Goal: Task Accomplishment & Management: Manage account settings

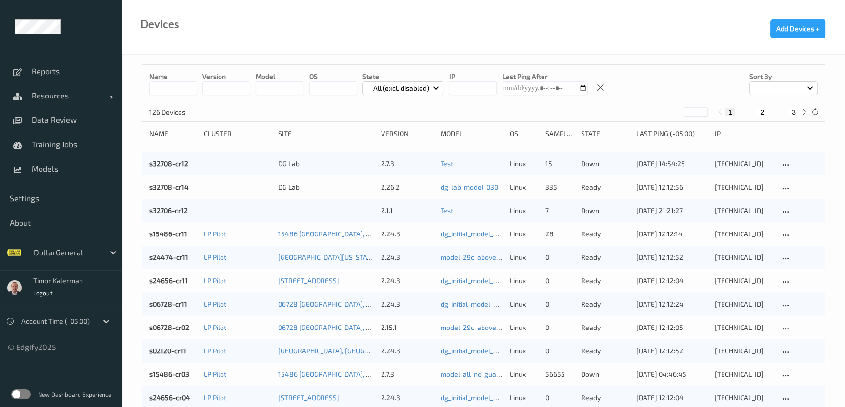
click at [87, 250] on div at bounding box center [67, 253] width 66 height 12
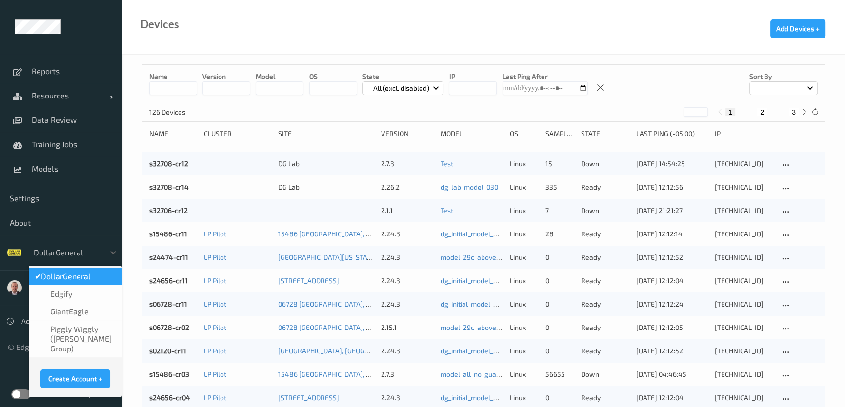
click at [194, 24] on div "Devices Add Devices +" at bounding box center [483, 27] width 723 height 55
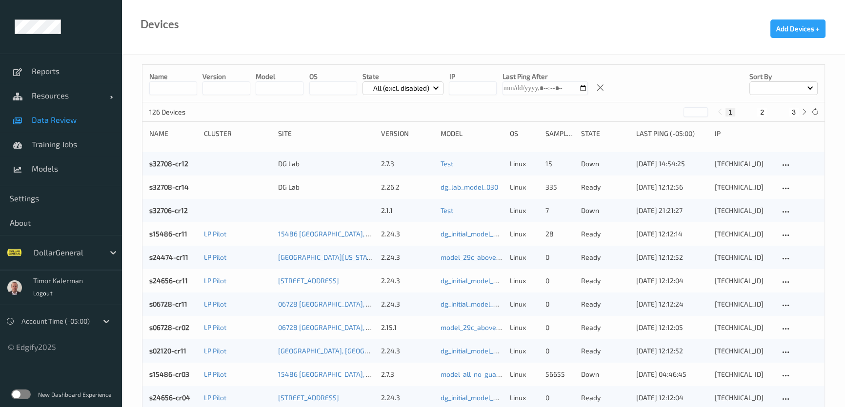
click at [66, 132] on div "Reports Resources Devices Clusters Sites Data Review Training Jobs Models" at bounding box center [61, 120] width 122 height 133
click at [29, 203] on span "Settings" at bounding box center [61, 199] width 102 height 10
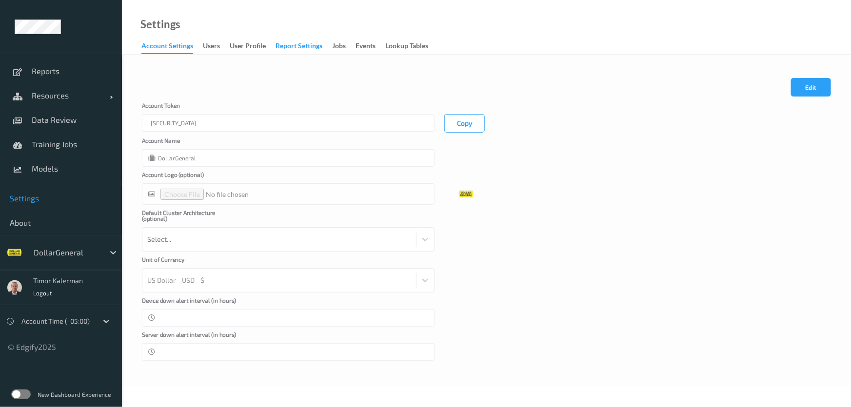
click at [296, 47] on div "Report Settings" at bounding box center [299, 47] width 47 height 12
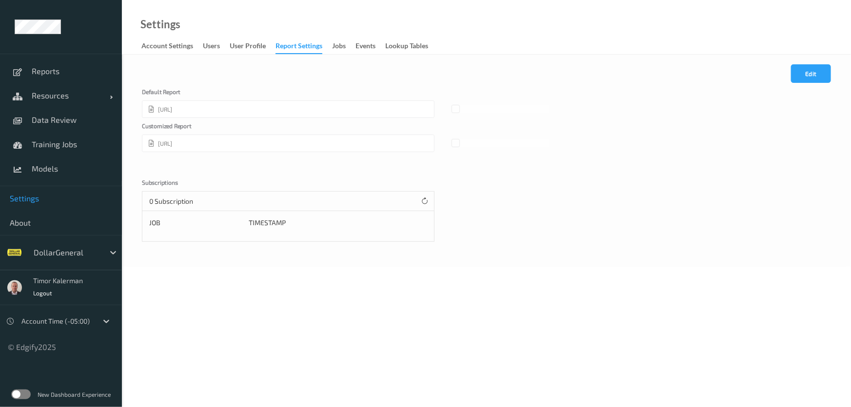
click at [21, 392] on label at bounding box center [21, 395] width 20 height 10
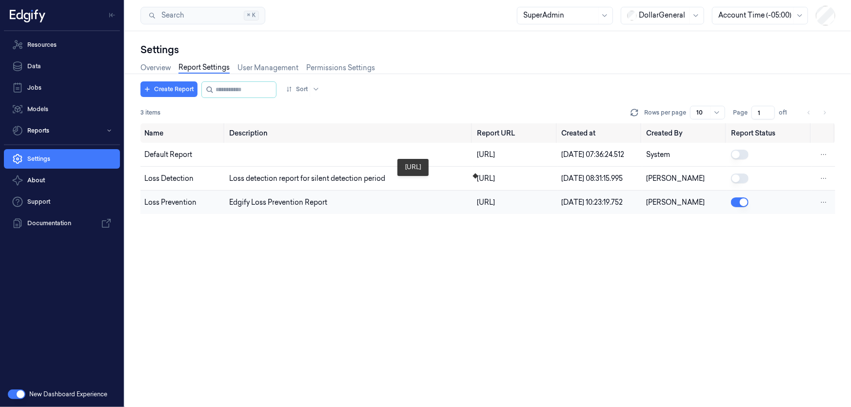
drag, startPoint x: 543, startPoint y: 217, endPoint x: 535, endPoint y: 223, distance: 9.4
click at [548, 208] on div "[URL]" at bounding box center [515, 203] width 77 height 10
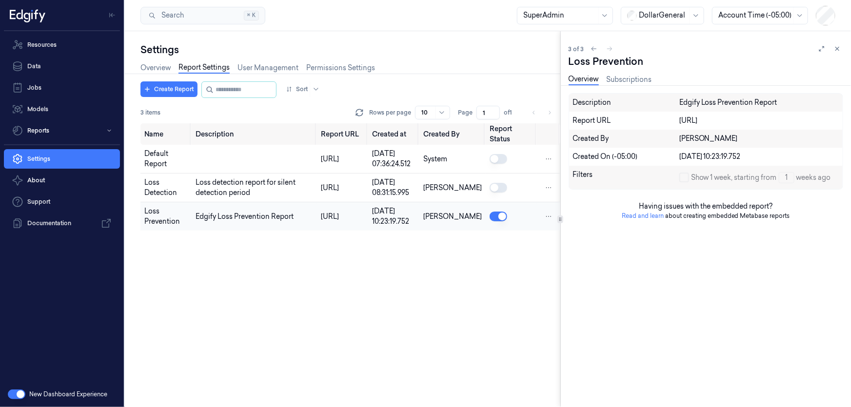
drag, startPoint x: 382, startPoint y: 262, endPoint x: 393, endPoint y: 273, distance: 15.9
click at [364, 222] on div "[URL]" at bounding box center [342, 217] width 43 height 10
copy div "262-customer-report"
click at [55, 72] on link "Data" at bounding box center [62, 67] width 116 height 20
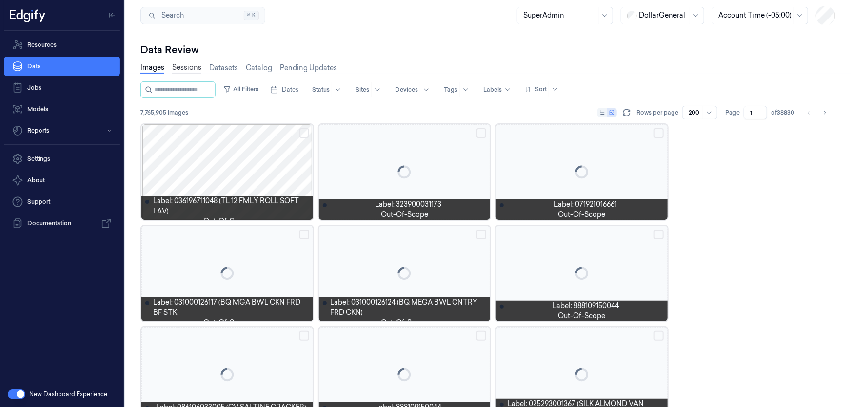
click at [188, 64] on link "Sessions" at bounding box center [186, 67] width 29 height 11
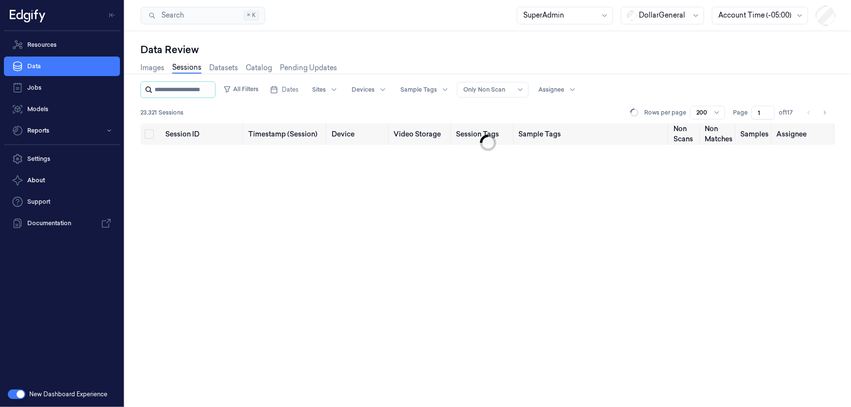
click at [180, 89] on input "string" at bounding box center [184, 90] width 59 height 16
click at [260, 91] on button "All Filters" at bounding box center [241, 89] width 43 height 16
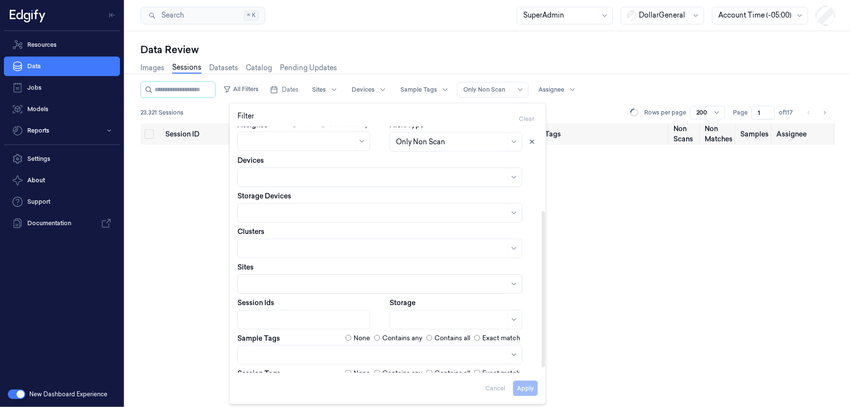
scroll to position [133, 0]
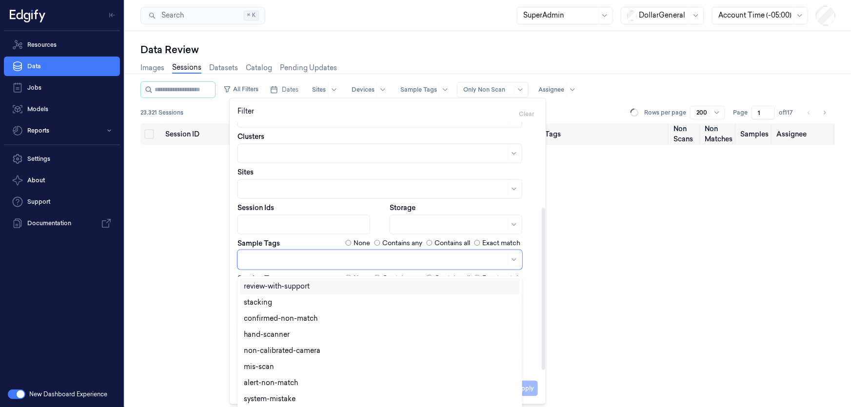
click at [293, 263] on div at bounding box center [375, 260] width 262 height 10
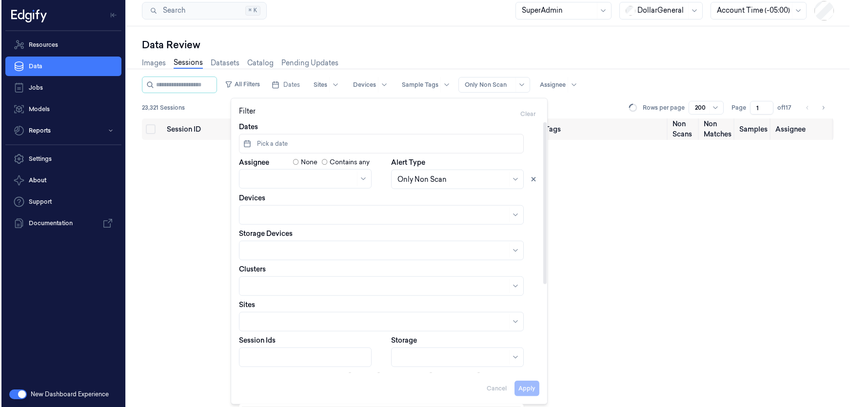
scroll to position [0, 0]
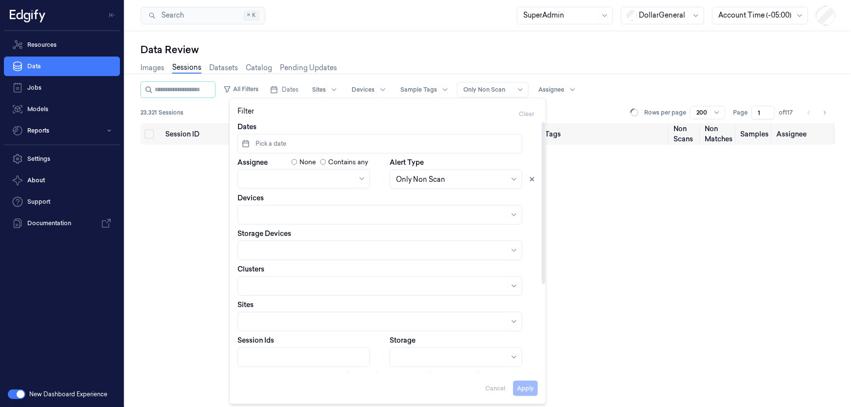
click at [289, 150] on button "Pick a date" at bounding box center [380, 144] width 285 height 20
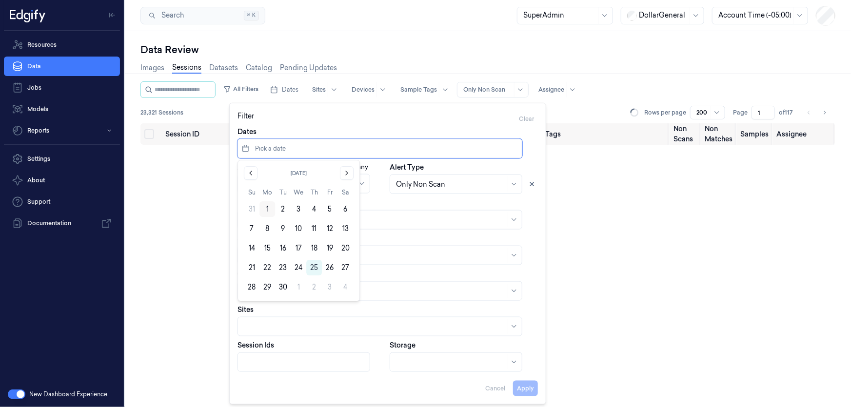
click at [263, 205] on button "1" at bounding box center [268, 209] width 16 height 16
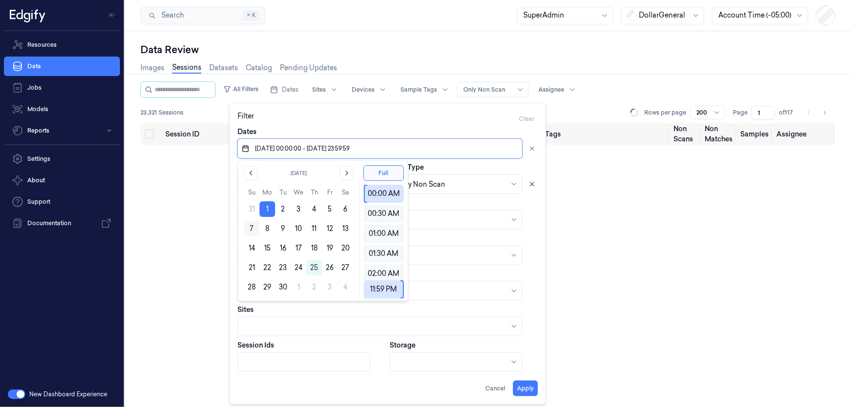
click at [249, 229] on button "7" at bounding box center [252, 229] width 16 height 16
type input "01/09/2025 00:00:00 - 07/09/2025 23:59:59"
click at [106, 278] on div "Resources Data Jobs Models Reports Settings About Support Documentation" at bounding box center [62, 206] width 124 height 351
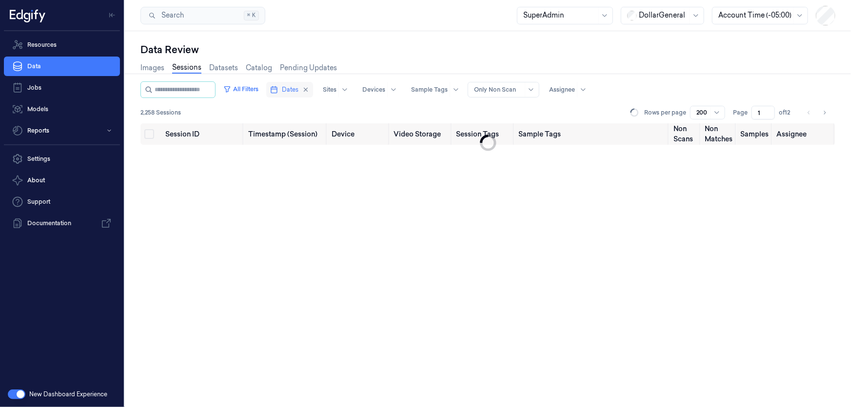
click at [302, 84] on button "Dates" at bounding box center [289, 90] width 47 height 16
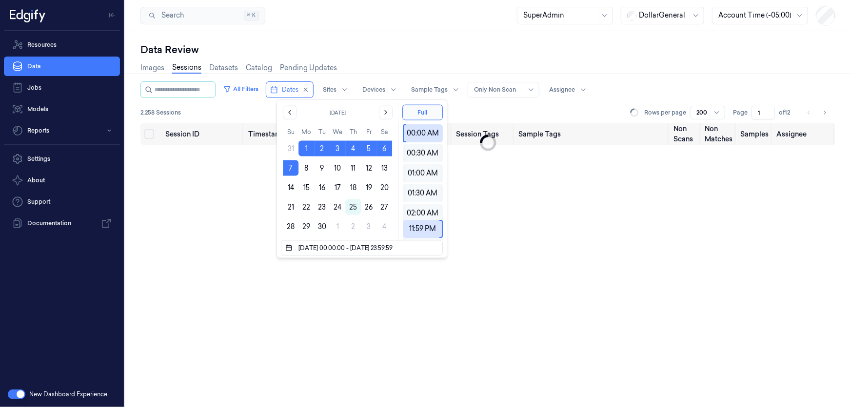
click at [215, 173] on div "Session ID Timestamp (Session) Device Video Storage Session Tags Sample Tags No…" at bounding box center [488, 265] width 695 height 284
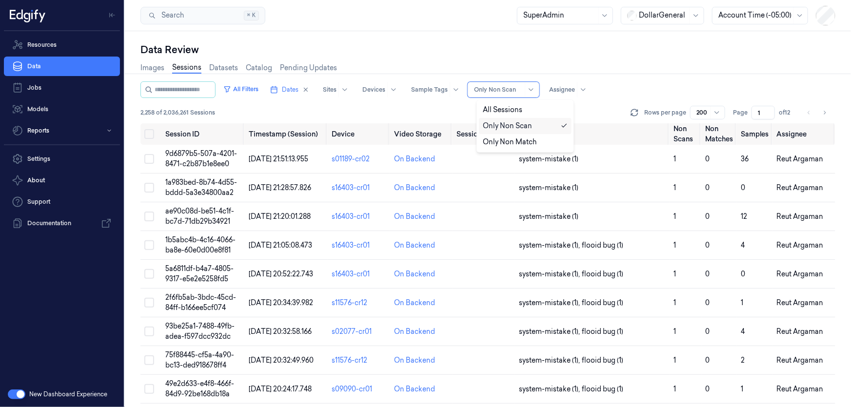
click at [506, 90] on div at bounding box center [498, 89] width 49 height 9
click at [573, 62] on div "Images Sessions Datasets Catalog Pending Updates" at bounding box center [488, 69] width 695 height 25
click at [209, 158] on td "9d6879b5-507a-4201-8471-c2b87b1e8ee0" at bounding box center [202, 159] width 83 height 29
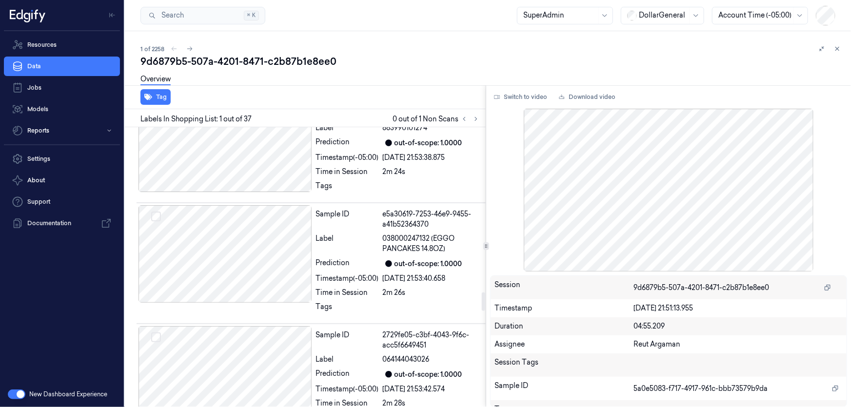
scroll to position [2505, 0]
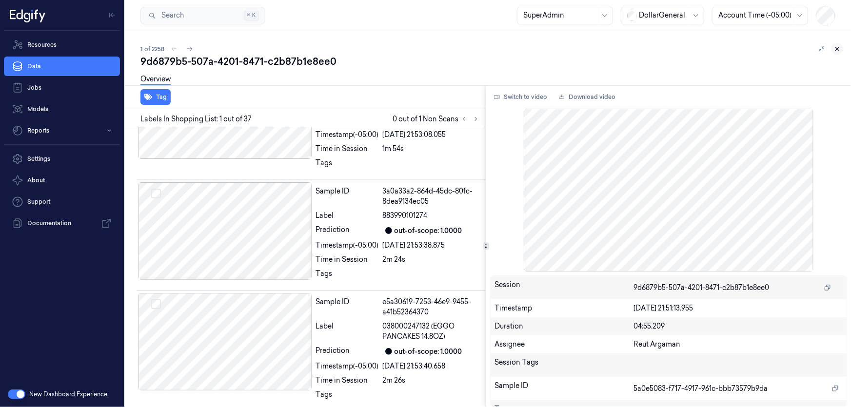
click at [838, 49] on icon at bounding box center [837, 48] width 3 height 3
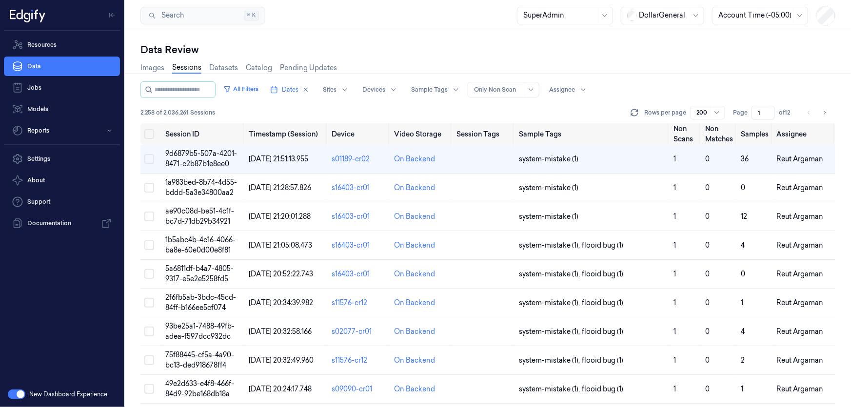
click at [232, 161] on td "9d6879b5-507a-4201-8471-c2b87b1e8ee0" at bounding box center [202, 159] width 83 height 29
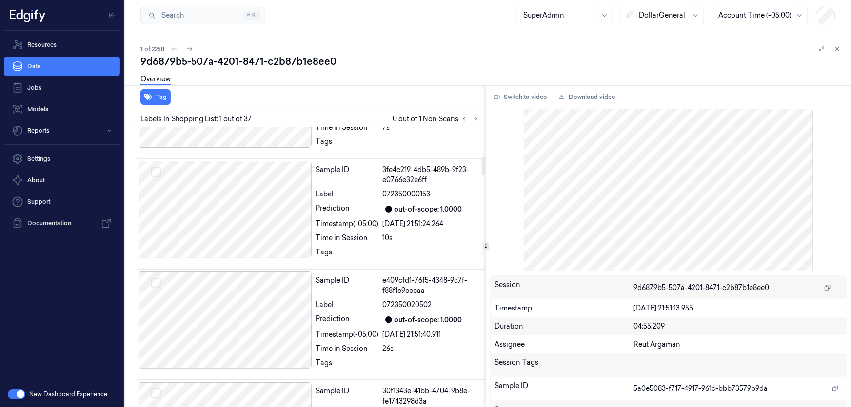
scroll to position [443, 0]
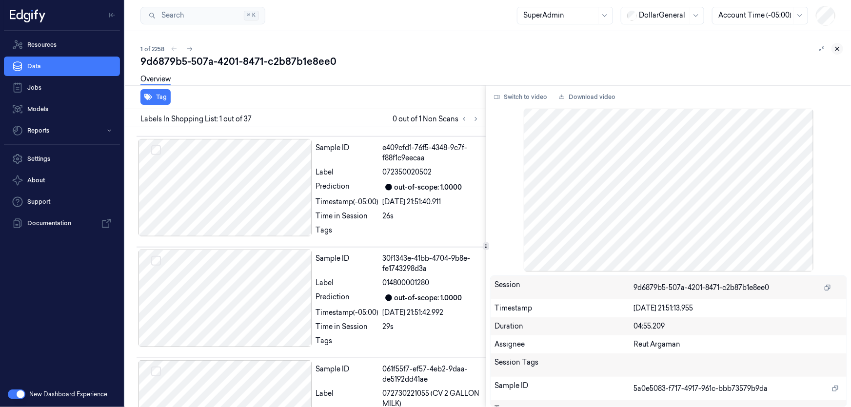
click at [839, 49] on icon at bounding box center [837, 48] width 7 height 7
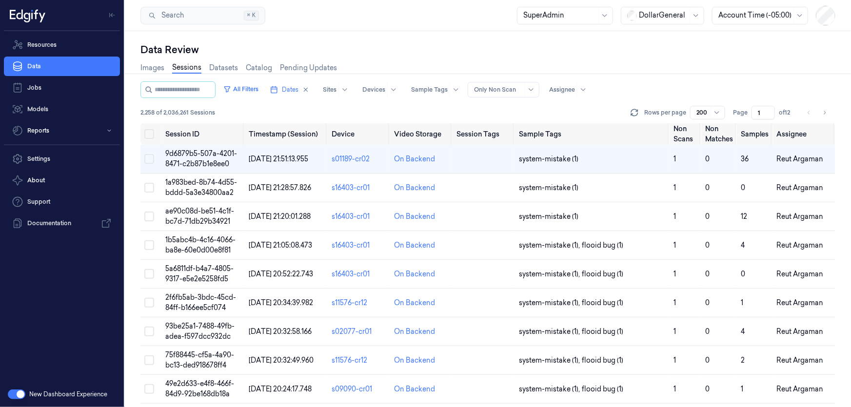
click at [495, 90] on div at bounding box center [498, 89] width 49 height 9
click at [501, 124] on div "Only Non Scan" at bounding box center [507, 126] width 49 height 10
click at [507, 86] on div at bounding box center [498, 89] width 49 height 9
click at [623, 62] on div "Images Sessions Datasets Catalog Pending Updates" at bounding box center [488, 69] width 695 height 25
drag, startPoint x: 352, startPoint y: 156, endPoint x: 342, endPoint y: 154, distance: 9.5
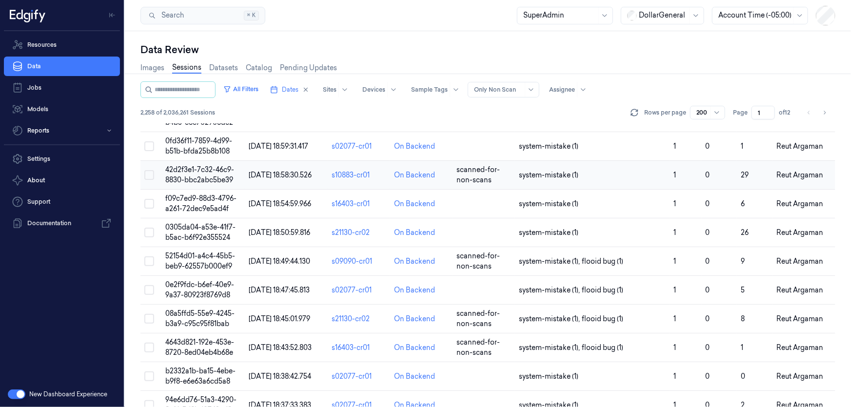
scroll to position [887, 0]
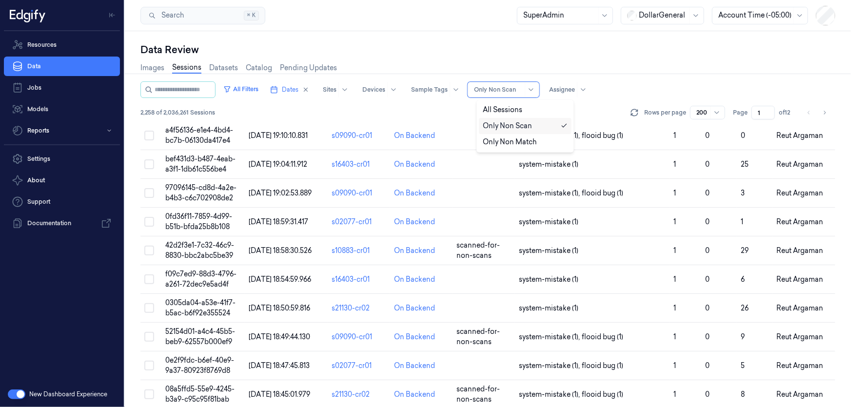
click at [515, 92] on div at bounding box center [498, 89] width 49 height 9
click at [500, 126] on div "Only Non Scan" at bounding box center [507, 126] width 49 height 10
click at [252, 92] on button "All Filters" at bounding box center [241, 89] width 43 height 16
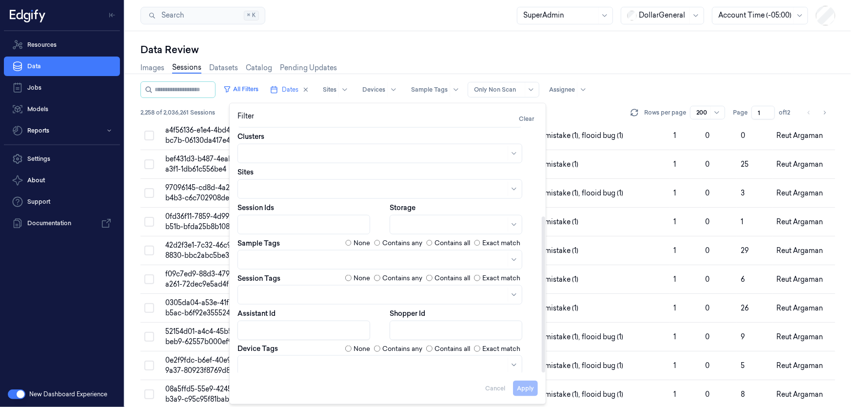
scroll to position [141, 0]
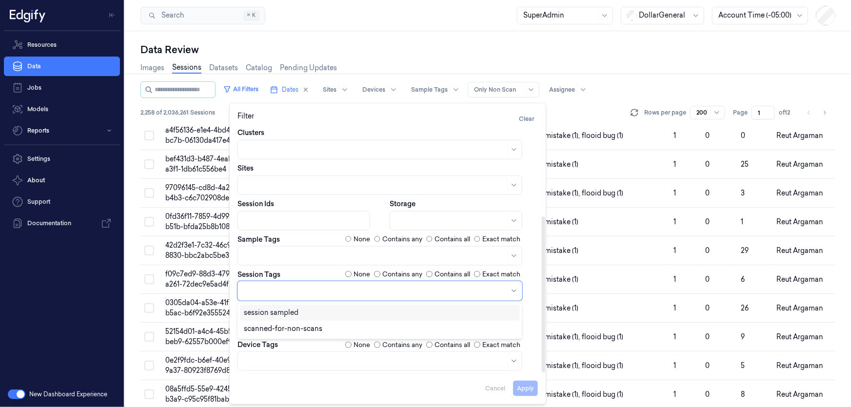
click at [310, 291] on div at bounding box center [375, 291] width 262 height 10
click at [308, 326] on div "scanned-for-non-scans" at bounding box center [283, 329] width 79 height 10
click at [536, 314] on div "Shopper Id" at bounding box center [464, 320] width 148 height 32
click at [530, 392] on button "Apply" at bounding box center [525, 389] width 25 height 16
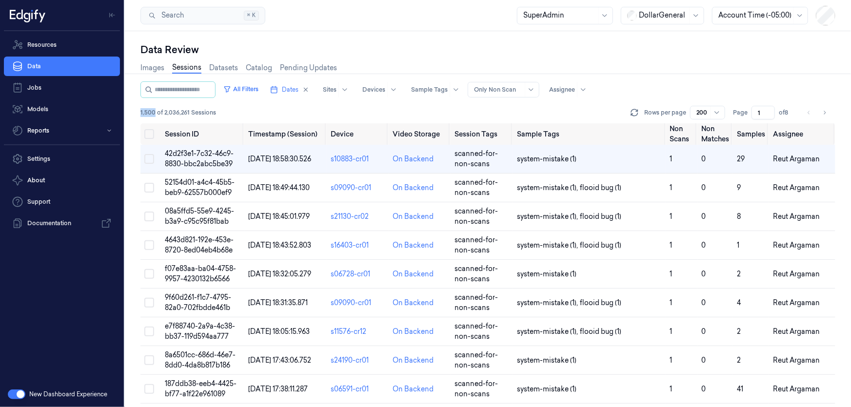
drag, startPoint x: 141, startPoint y: 112, endPoint x: 155, endPoint y: 113, distance: 14.7
click at [155, 113] on span "1,500 of 2,036,261 Sessions" at bounding box center [179, 112] width 76 height 9
click at [253, 88] on button "All Filters" at bounding box center [241, 89] width 43 height 16
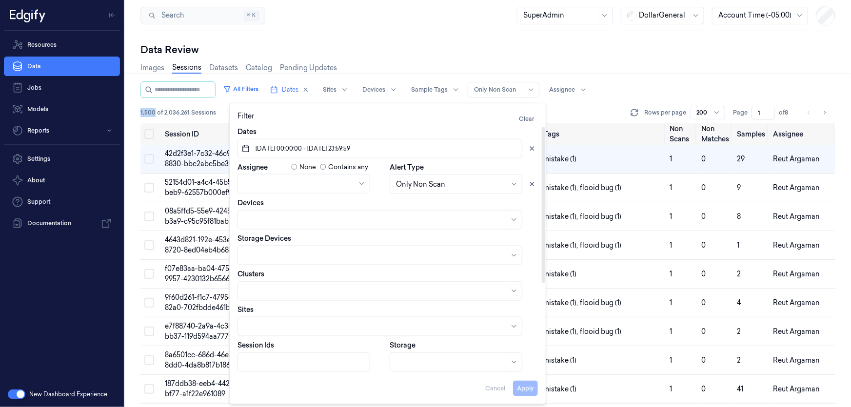
click at [261, 147] on span "01/09/2025 00:00:00 - 07/09/2025 23:59:59" at bounding box center [302, 148] width 97 height 9
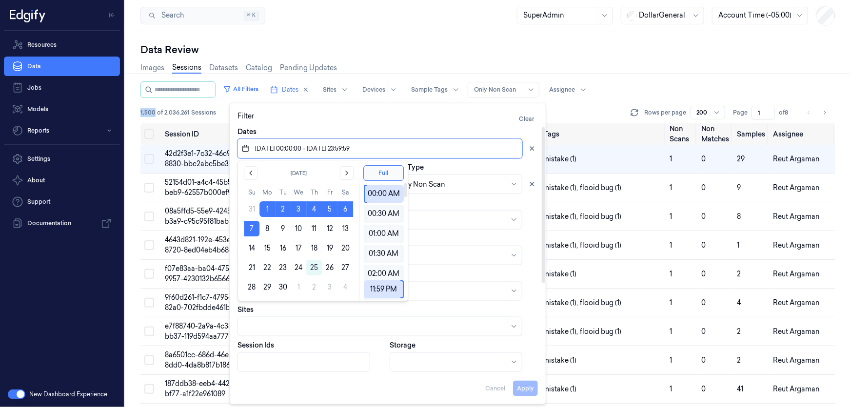
click at [474, 132] on div "Dates" at bounding box center [388, 143] width 301 height 32
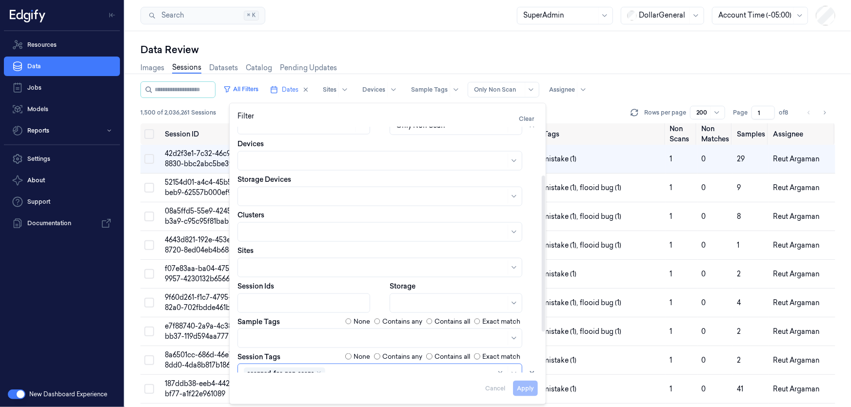
scroll to position [141, 0]
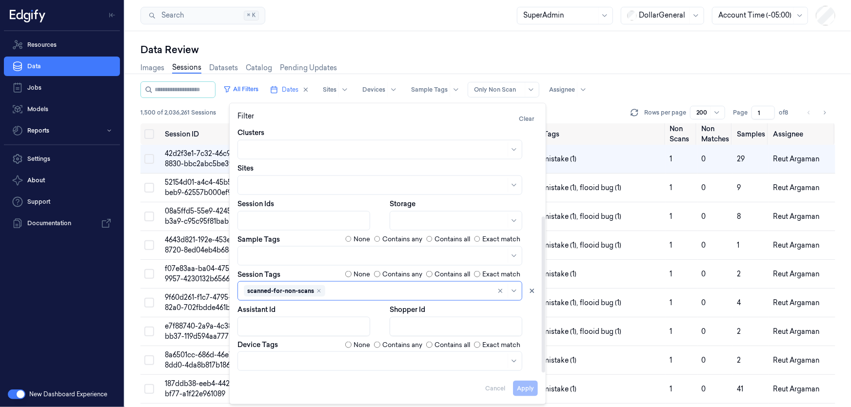
click at [311, 260] on div at bounding box center [375, 256] width 262 height 10
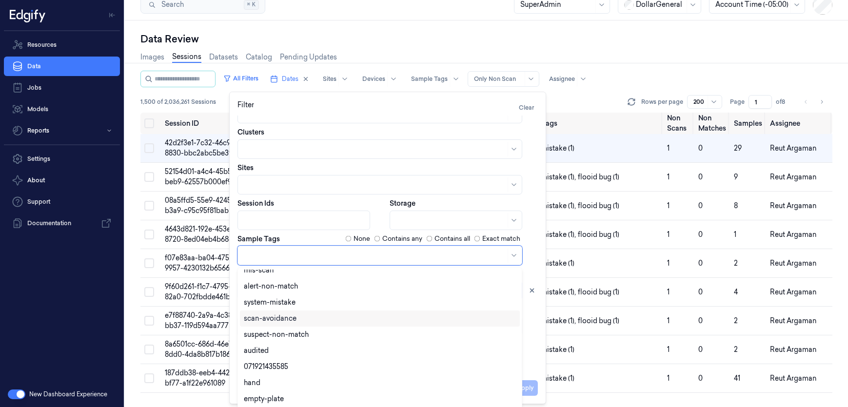
scroll to position [88, 0]
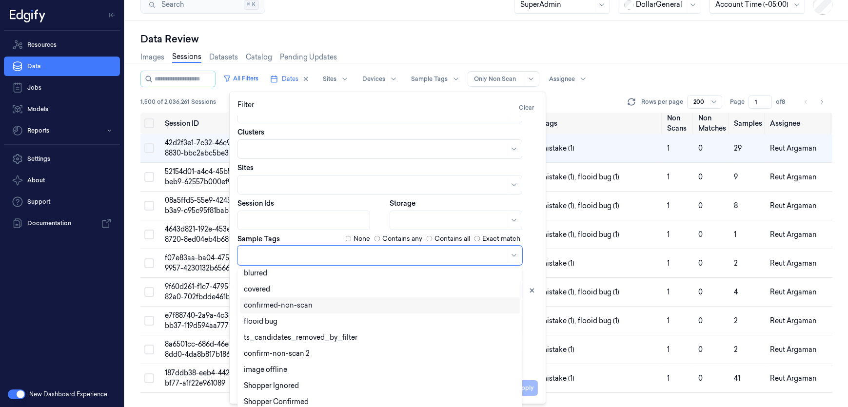
click at [315, 302] on div "confirmed-non-scan" at bounding box center [380, 306] width 272 height 10
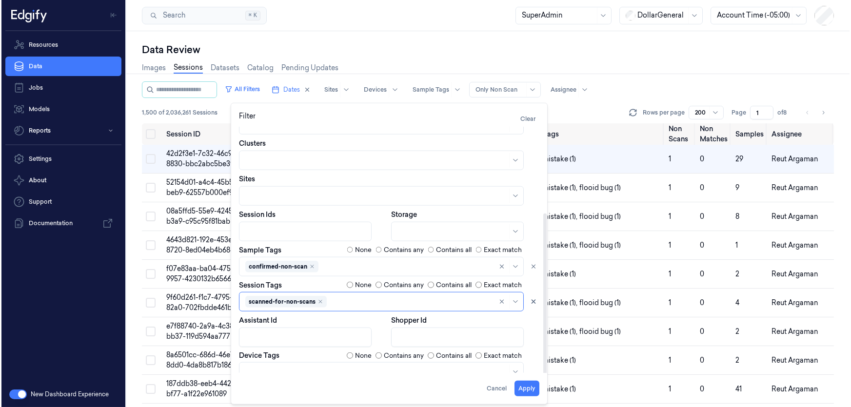
scroll to position [0, 0]
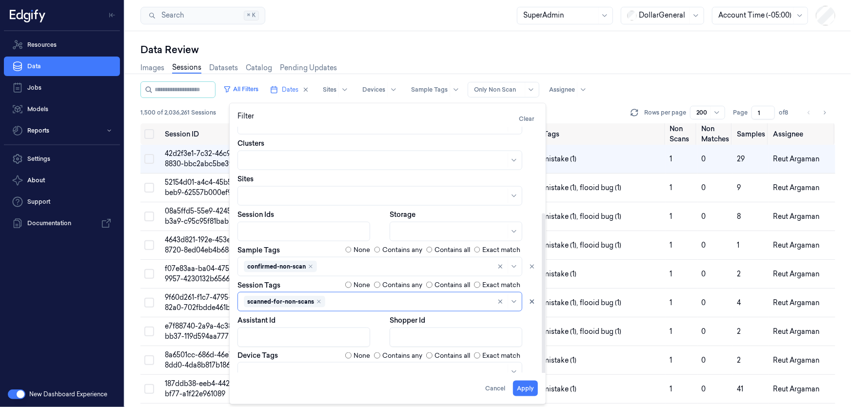
click at [538, 231] on div "Dates 01/09/2025 00:00:00 - 07/09/2025 23:59:59 Assignee None Contains any Aler…" at bounding box center [388, 189] width 301 height 386
click at [528, 389] on button "Apply" at bounding box center [525, 389] width 25 height 16
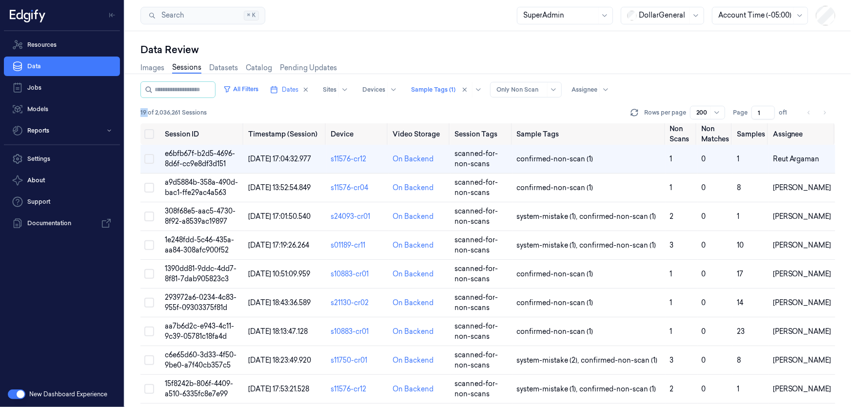
drag, startPoint x: 148, startPoint y: 112, endPoint x: 137, endPoint y: 112, distance: 10.7
click at [137, 112] on div "Data Review Images Sessions Datasets Catalog Pending Updates All Filters Dates …" at bounding box center [488, 219] width 726 height 376
click at [148, 112] on span "19 of 2,036,261 Sessions" at bounding box center [174, 112] width 66 height 9
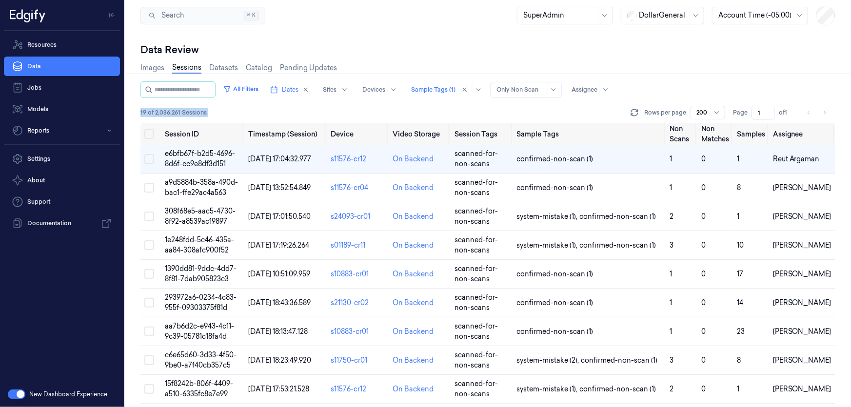
click at [144, 112] on span "19 of 2,036,261 Sessions" at bounding box center [174, 112] width 66 height 9
click at [141, 113] on span "19 of 2,036,261 Sessions" at bounding box center [174, 112] width 66 height 9
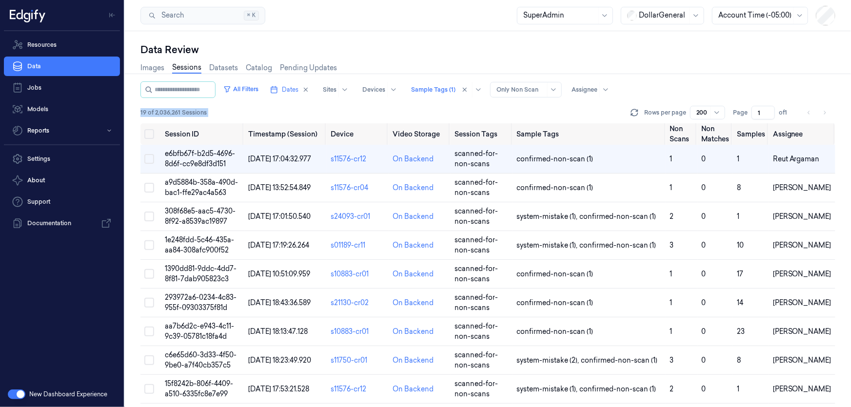
click at [143, 113] on span "19 of 2,036,261 Sessions" at bounding box center [174, 112] width 66 height 9
drag, startPoint x: 146, startPoint y: 112, endPoint x: 140, endPoint y: 112, distance: 6.8
click at [140, 112] on div "Data Review Images Sessions Datasets Catalog Pending Updates All Filters Dates …" at bounding box center [488, 219] width 726 height 376
click at [439, 89] on div at bounding box center [433, 89] width 44 height 9
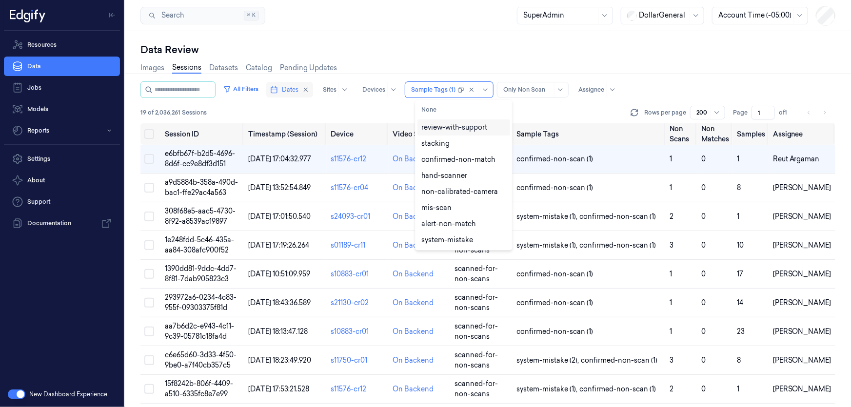
click at [294, 90] on span "Dates" at bounding box center [290, 89] width 17 height 9
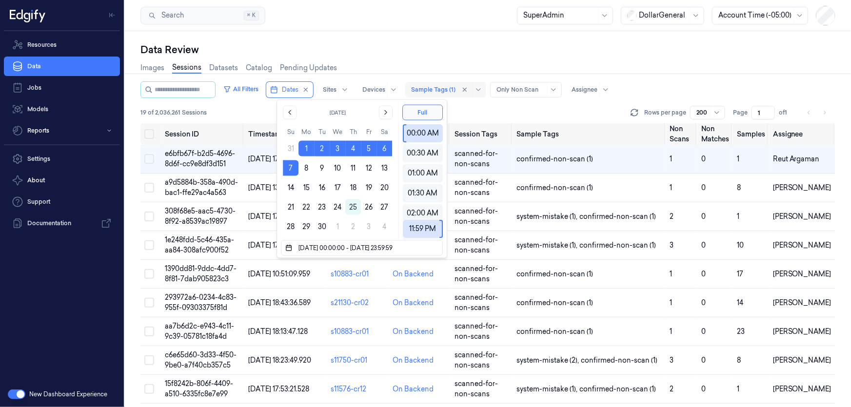
click at [434, 85] on div at bounding box center [433, 89] width 44 height 9
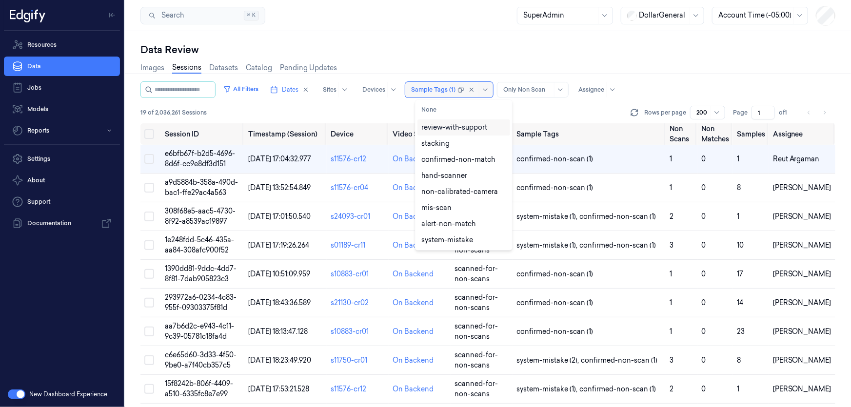
click at [451, 94] on div "Sample Tags (1)" at bounding box center [433, 90] width 44 height 16
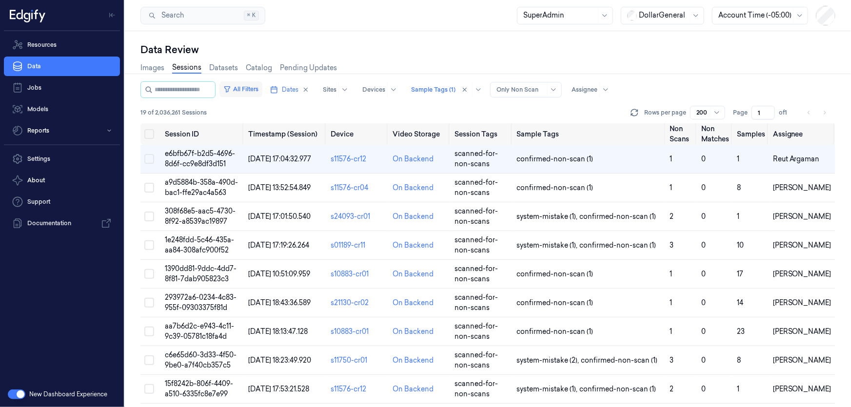
click at [262, 93] on button "All Filters" at bounding box center [241, 89] width 43 height 16
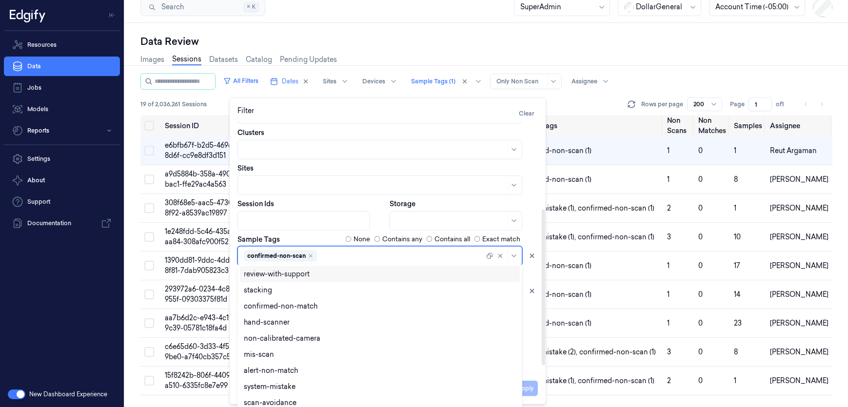
scroll to position [131, 0]
click at [443, 253] on div at bounding box center [401, 258] width 165 height 10
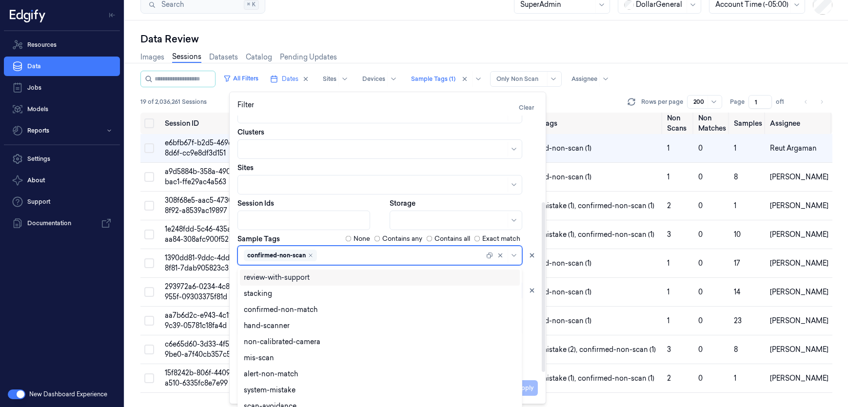
click at [315, 254] on div "Sample Tags None Contains any Contains all Exact match 22 results available. Us…" at bounding box center [388, 249] width 301 height 31
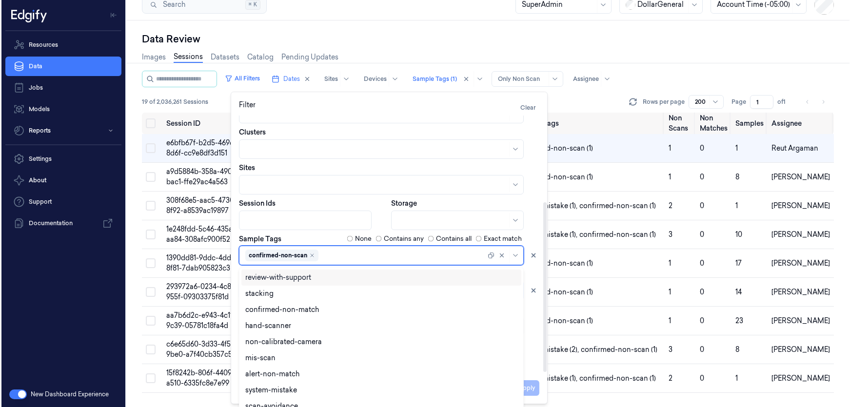
scroll to position [0, 0]
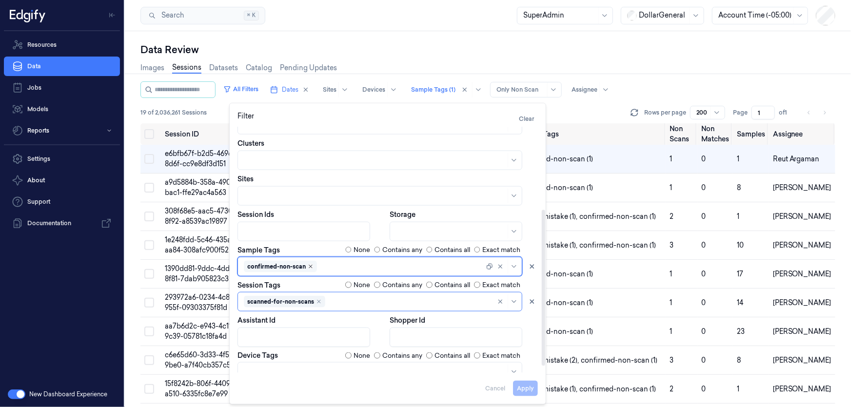
click at [308, 264] on icon "Remove ,confirmed-non-scan" at bounding box center [311, 267] width 6 height 6
click at [380, 265] on div at bounding box center [375, 267] width 262 height 10
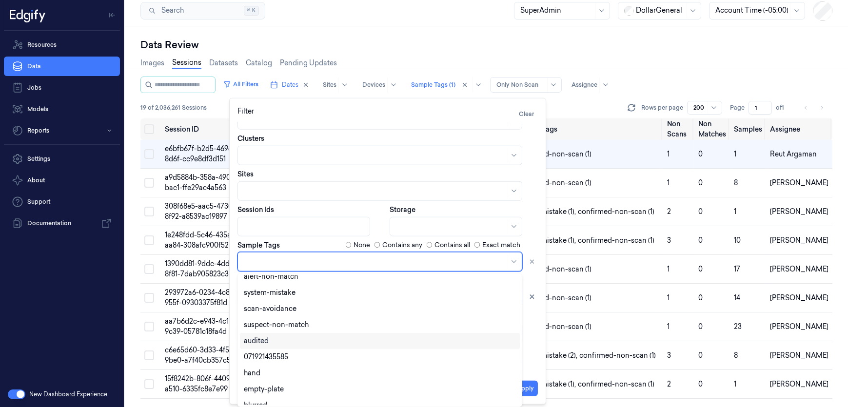
scroll to position [88, 0]
click at [304, 309] on div "system-mistake" at bounding box center [380, 308] width 272 height 10
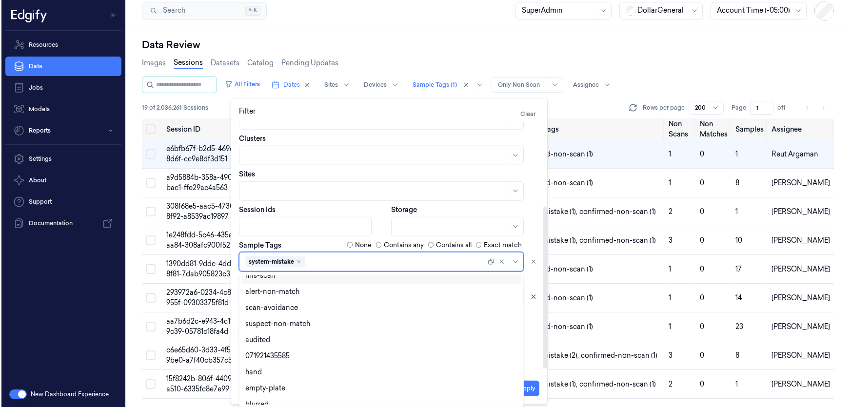
scroll to position [0, 0]
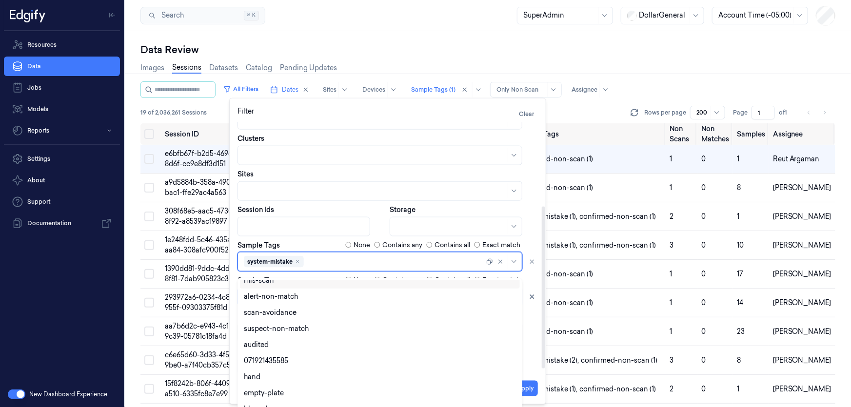
click at [540, 214] on div "Dates 01/09/2025 00:00:00 - 07/09/2025 23:59:59 Assignee None Contains any Aler…" at bounding box center [388, 247] width 316 height 251
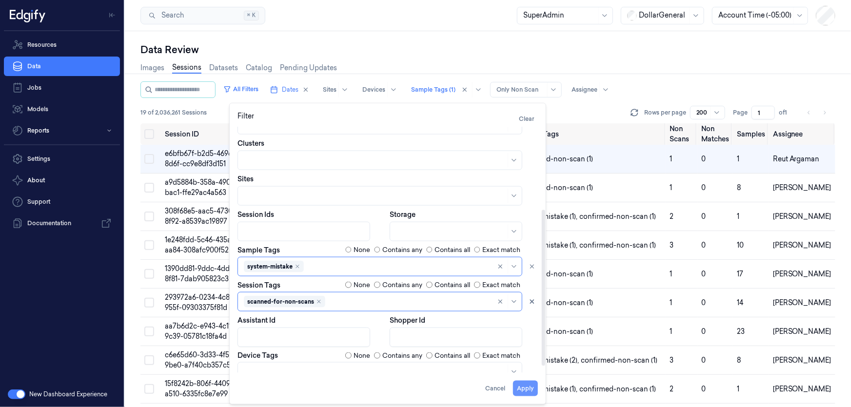
click at [524, 388] on button "Apply" at bounding box center [525, 389] width 25 height 16
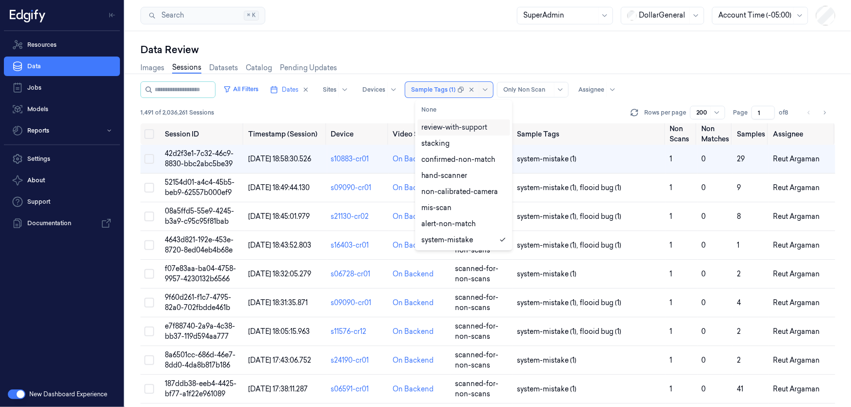
click at [442, 94] on div "Sample Tags (1)" at bounding box center [433, 90] width 44 height 16
click at [316, 103] on div "All Filters Dates Sites Devices 23 results available. Use Up and Down to choose…" at bounding box center [488, 102] width 695 height 42
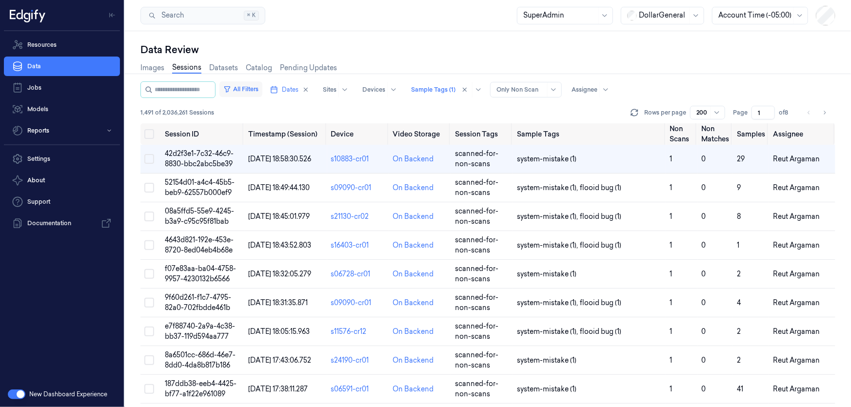
click at [243, 92] on button "All Filters" at bounding box center [241, 89] width 43 height 16
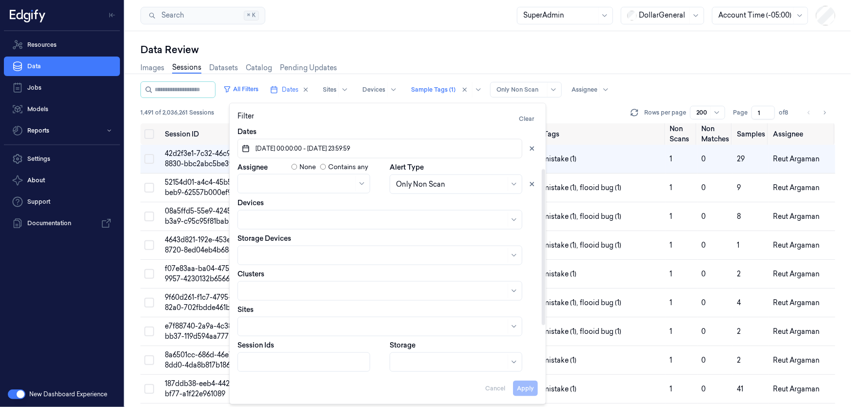
scroll to position [141, 0]
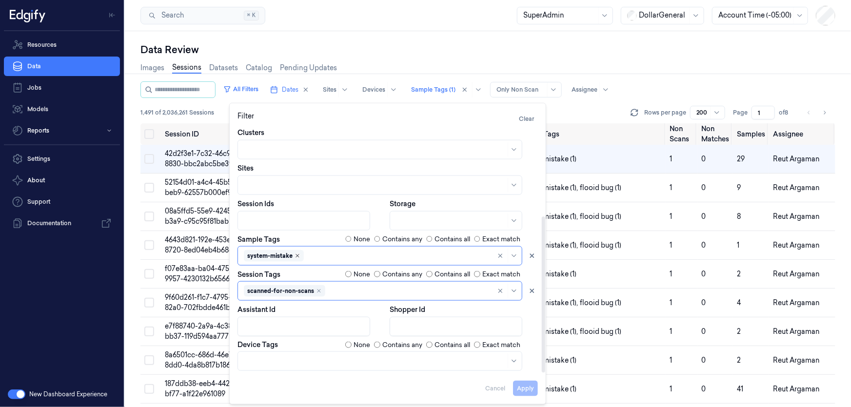
click at [298, 253] on icon "Remove ,system-mistake" at bounding box center [298, 256] width 6 height 6
click at [522, 389] on button "Apply" at bounding box center [525, 389] width 25 height 16
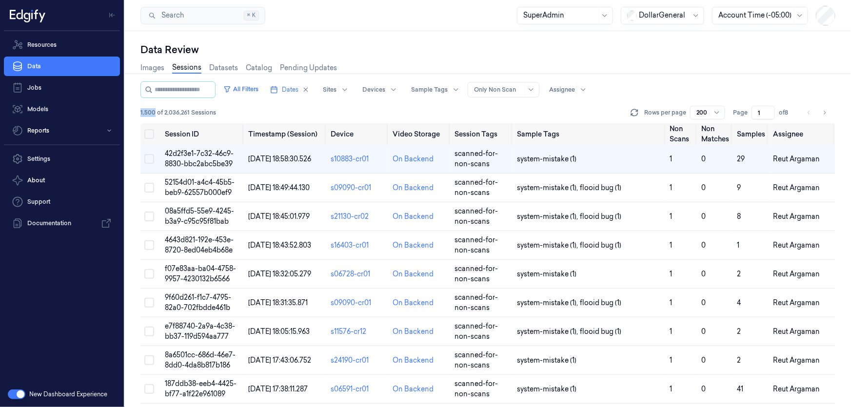
drag, startPoint x: 155, startPoint y: 114, endPoint x: 137, endPoint y: 114, distance: 18.1
click at [137, 114] on div "Data Review Images Sessions Datasets Catalog Pending Updates All Filters Dates …" at bounding box center [488, 219] width 726 height 376
click at [151, 113] on span "1,500 of 2,036,261 Sessions" at bounding box center [179, 112] width 76 height 9
drag, startPoint x: 156, startPoint y: 111, endPoint x: 128, endPoint y: 111, distance: 27.8
click at [128, 111] on div "Data Review Images Sessions Datasets Catalog Pending Updates All Filters Dates …" at bounding box center [488, 219] width 726 height 376
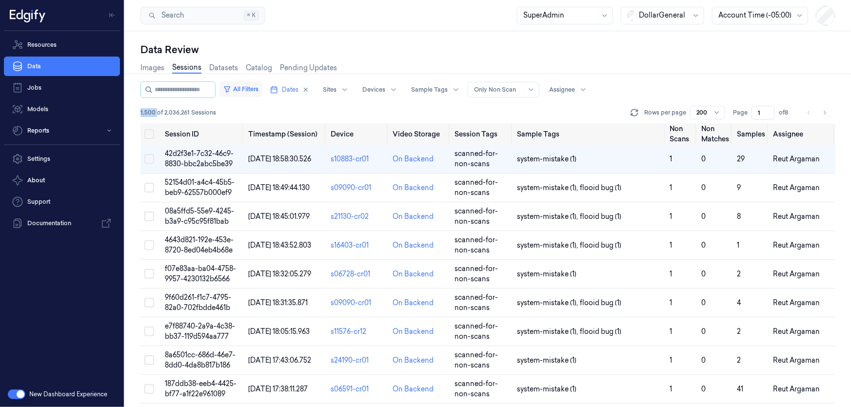
click at [244, 93] on button "All Filters" at bounding box center [241, 89] width 43 height 16
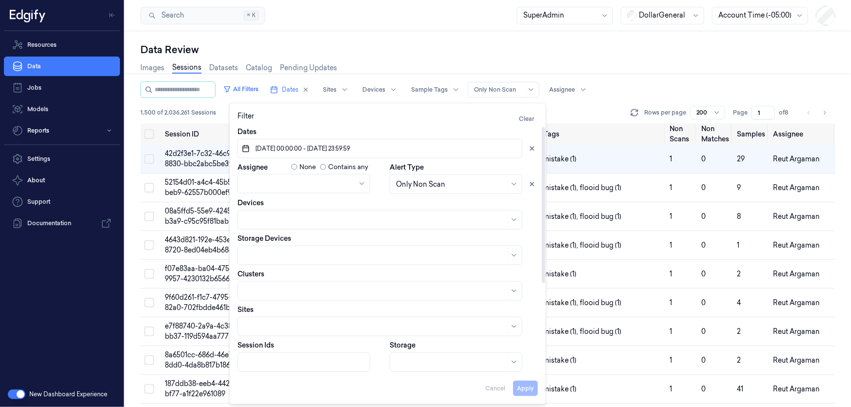
click at [441, 183] on div at bounding box center [451, 184] width 110 height 10
click at [429, 204] on div "All Sessions" at bounding box center [416, 206] width 40 height 10
click at [530, 166] on div "Alert Type option All Sessions, selected. All Sessions" at bounding box center [464, 178] width 148 height 32
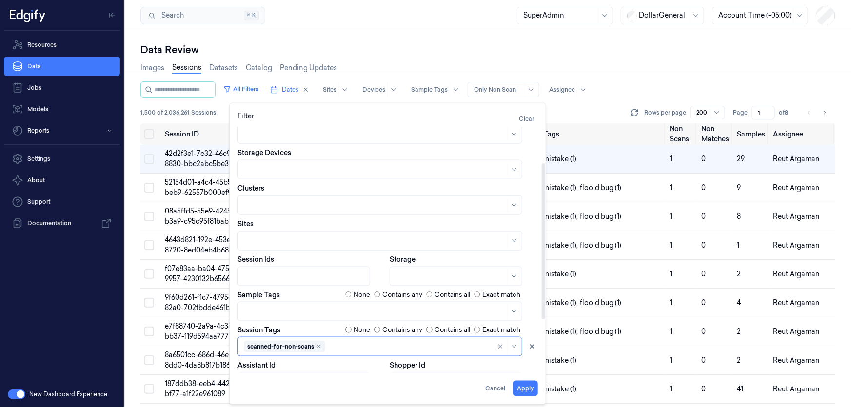
scroll to position [141, 0]
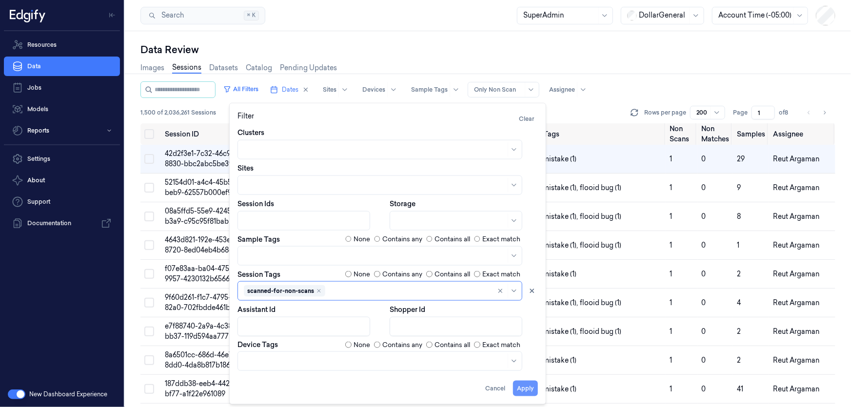
click at [526, 388] on button "Apply" at bounding box center [525, 389] width 25 height 16
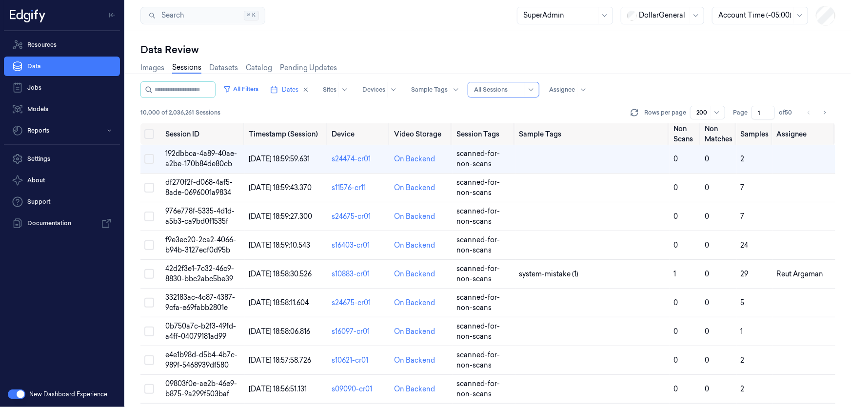
click at [149, 112] on span "10,000 of 2,036,261 Sessions" at bounding box center [181, 112] width 80 height 9
click at [160, 114] on span "10,000 of 2,036,261 Sessions" at bounding box center [181, 112] width 80 height 9
click at [159, 114] on span "10,000 of 2,036,261 Sessions" at bounding box center [181, 112] width 80 height 9
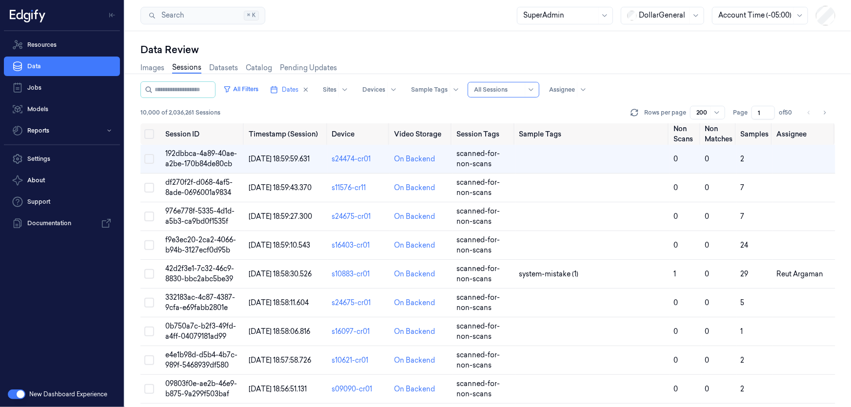
click at [154, 113] on span "10,000 of 2,036,261 Sessions" at bounding box center [181, 112] width 80 height 9
click at [520, 84] on div "All Sessions" at bounding box center [498, 89] width 49 height 15
click at [514, 128] on div "Only Non Scan" at bounding box center [507, 126] width 49 height 10
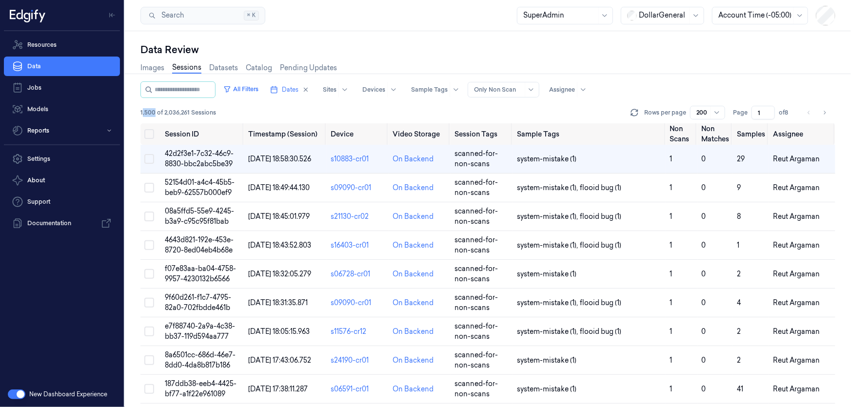
drag, startPoint x: 154, startPoint y: 111, endPoint x: 143, endPoint y: 113, distance: 10.9
click at [143, 113] on span "1,500 of 2,036,261 Sessions" at bounding box center [179, 112] width 76 height 9
click at [140, 106] on div "Data Review Images Sessions Datasets Catalog Pending Updates All Filters Dates …" at bounding box center [488, 219] width 726 height 376
drag, startPoint x: 140, startPoint y: 111, endPoint x: 156, endPoint y: 110, distance: 16.6
click at [156, 110] on div "Data Review Images Sessions Datasets Catalog Pending Updates All Filters Dates …" at bounding box center [488, 219] width 726 height 376
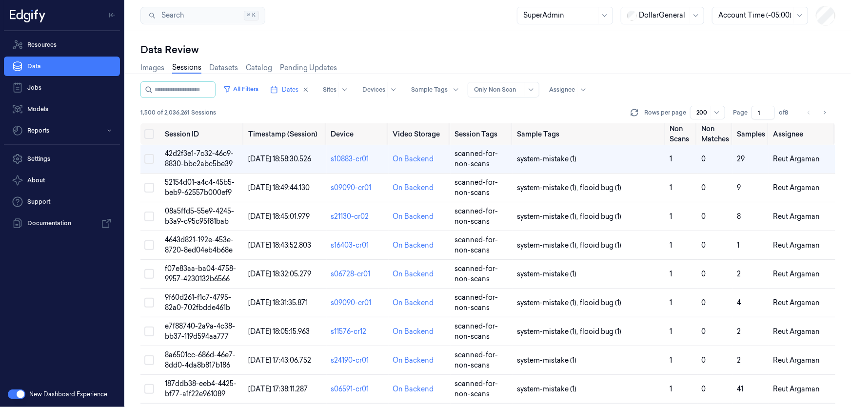
click at [496, 90] on div at bounding box center [498, 89] width 49 height 9
click at [304, 107] on div "1,500 of 2,036,261 Sessions Rows per page 200 Page 1 of 8" at bounding box center [488, 113] width 695 height 14
drag, startPoint x: 69, startPoint y: 268, endPoint x: 73, endPoint y: 264, distance: 5.2
click at [69, 267] on div "Resources Data Jobs Models Reports Settings About Support Documentation" at bounding box center [62, 206] width 124 height 351
click at [670, 10] on div at bounding box center [663, 15] width 49 height 10
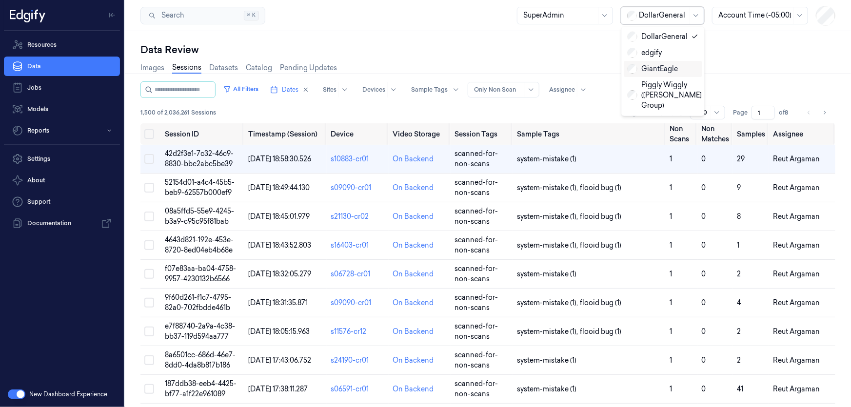
click at [679, 69] on div "GiantEagle" at bounding box center [663, 69] width 71 height 10
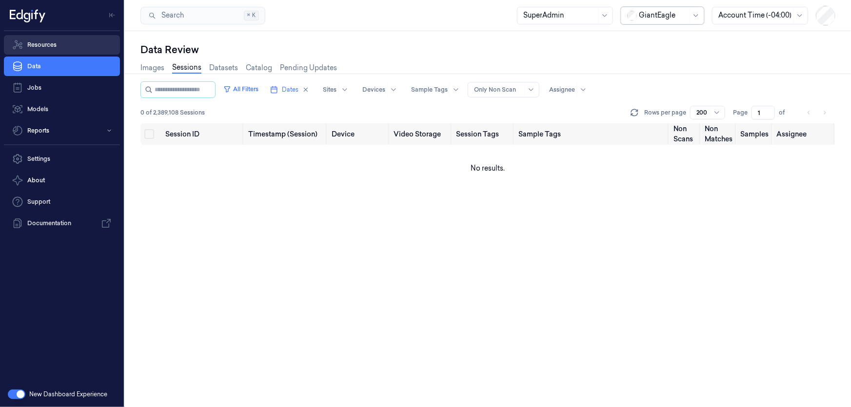
click at [58, 46] on link "Resources" at bounding box center [62, 45] width 116 height 20
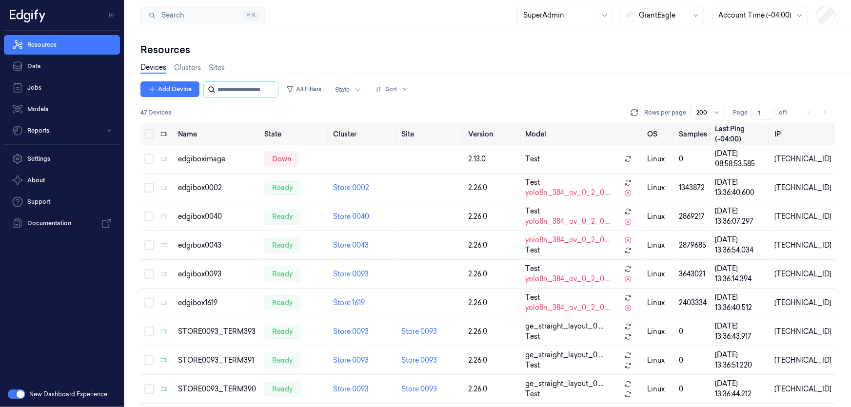
click at [237, 92] on input "string" at bounding box center [247, 90] width 59 height 16
click at [239, 93] on input "string" at bounding box center [247, 90] width 59 height 16
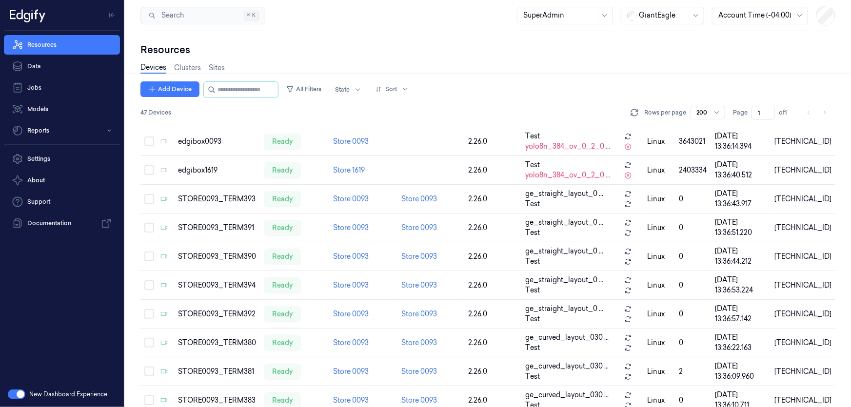
scroll to position [177, 0]
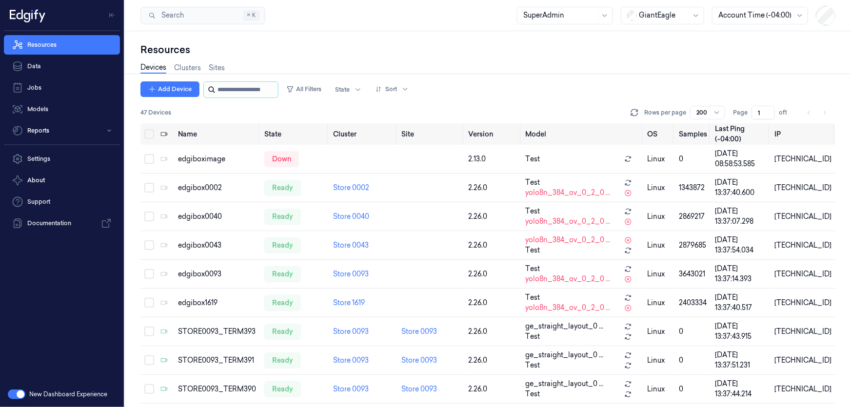
click at [231, 90] on input "string" at bounding box center [247, 90] width 59 height 16
type input "***"
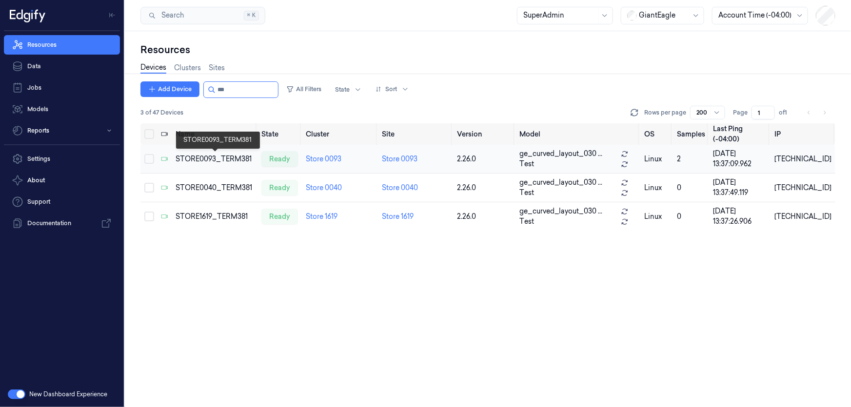
click at [224, 158] on div "STORE0093_TERM381" at bounding box center [215, 159] width 78 height 10
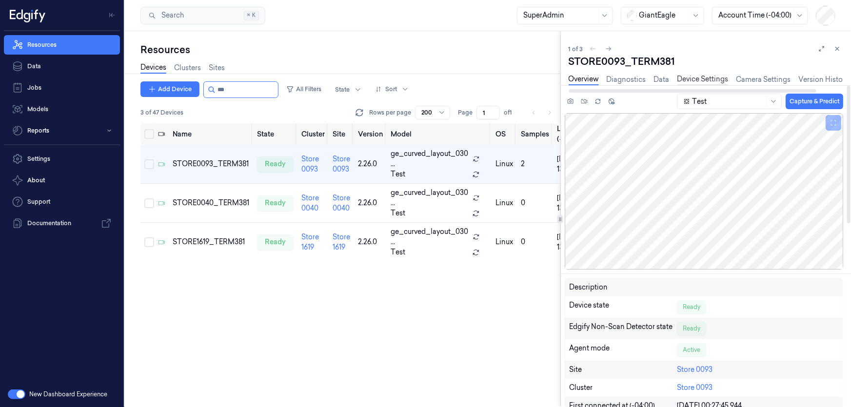
click at [687, 80] on link "Device Settings" at bounding box center [703, 79] width 51 height 11
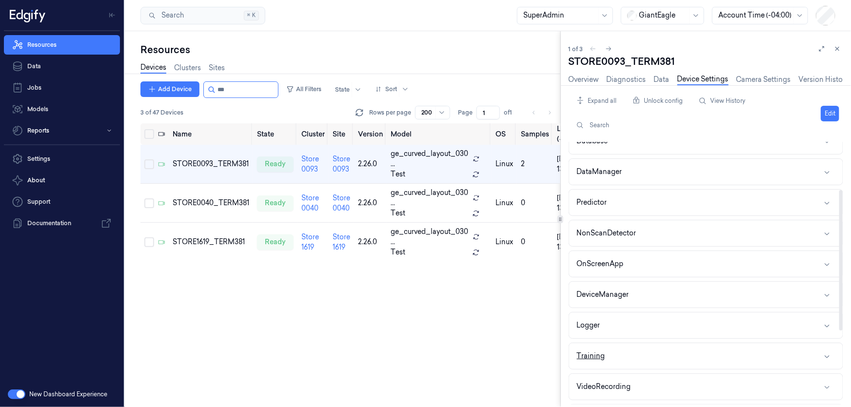
scroll to position [221, 0]
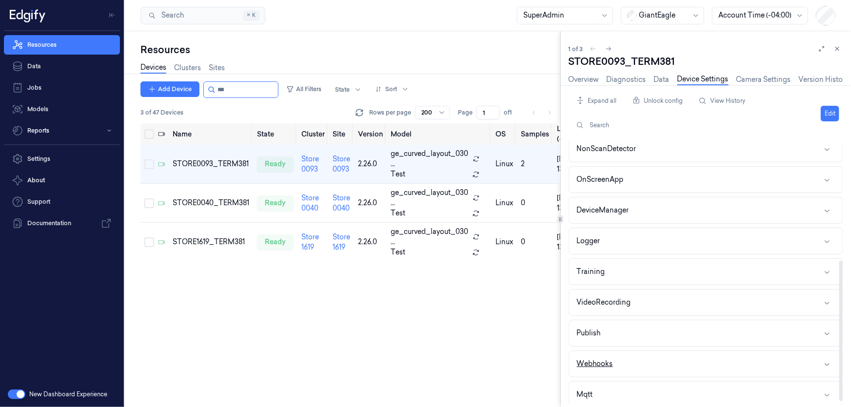
click at [634, 364] on button "Webhooks" at bounding box center [706, 364] width 274 height 26
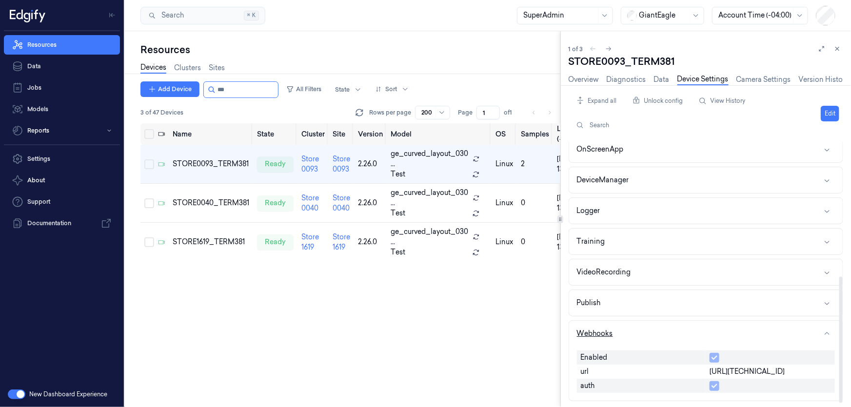
scroll to position [281, 0]
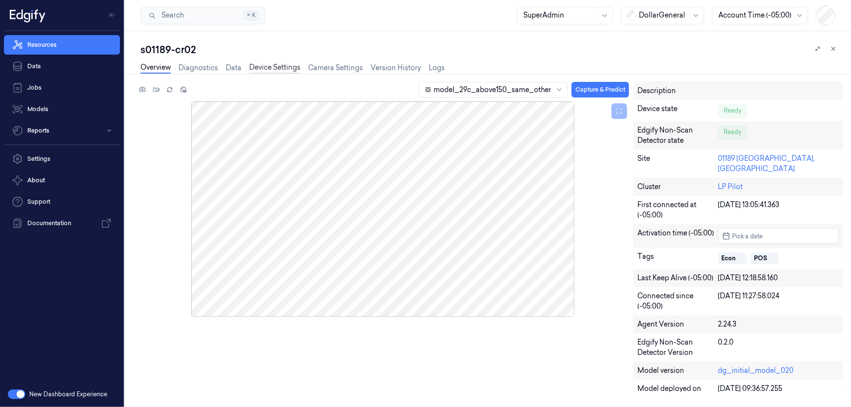
click at [282, 73] on link "Device Settings" at bounding box center [274, 67] width 51 height 11
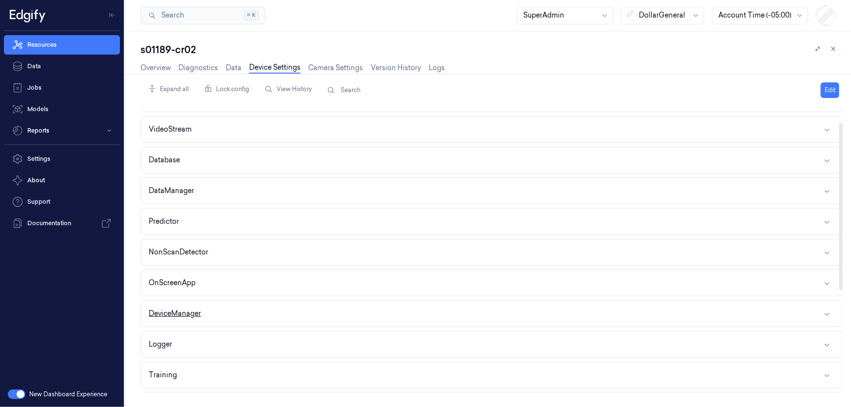
scroll to position [133, 0]
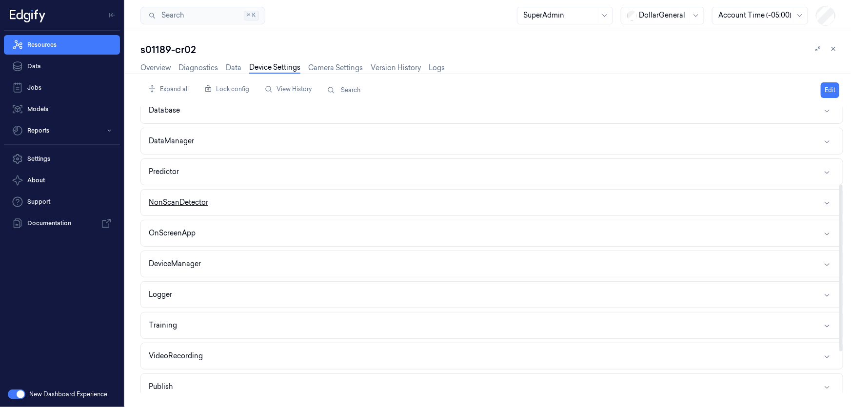
click at [217, 195] on button "NonScanDetector" at bounding box center [492, 203] width 702 height 26
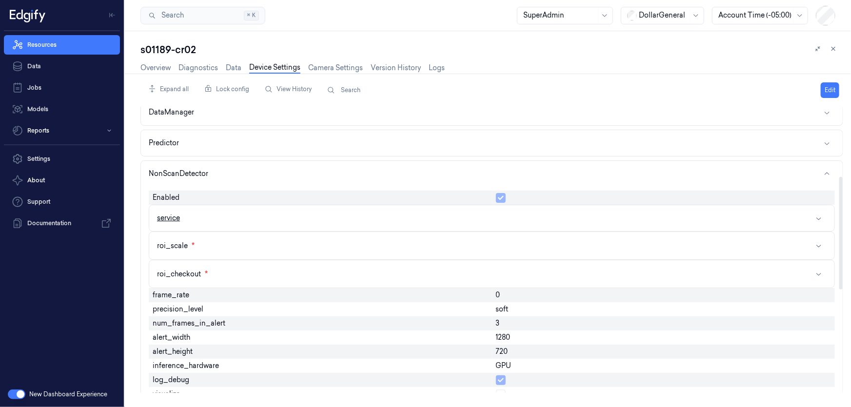
scroll to position [177, 0]
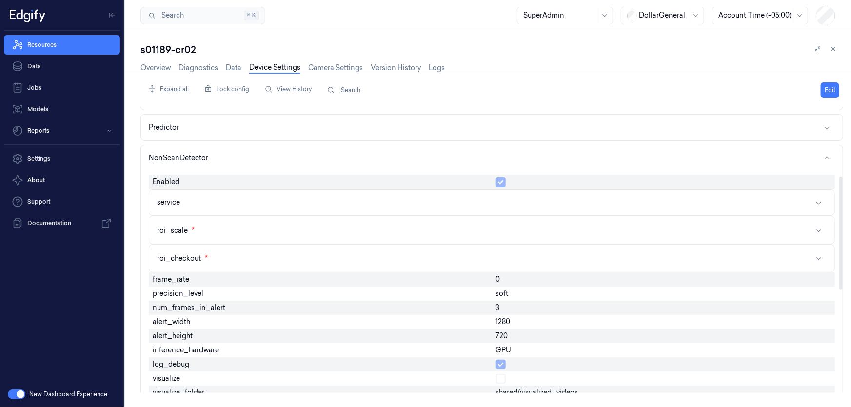
drag, startPoint x: 274, startPoint y: 232, endPoint x: 129, endPoint y: 220, distance: 145.4
click at [129, 220] on div "s01189-cr02 Overview Diagnostics Data Device Settings Camera Settings Version H…" at bounding box center [488, 219] width 726 height 376
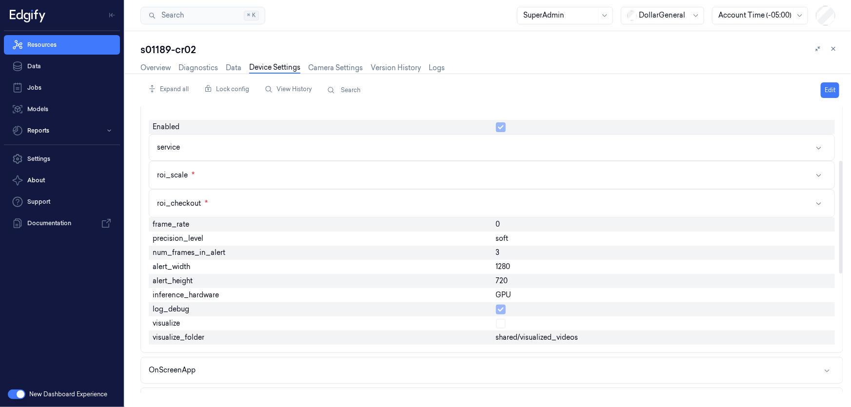
scroll to position [133, 0]
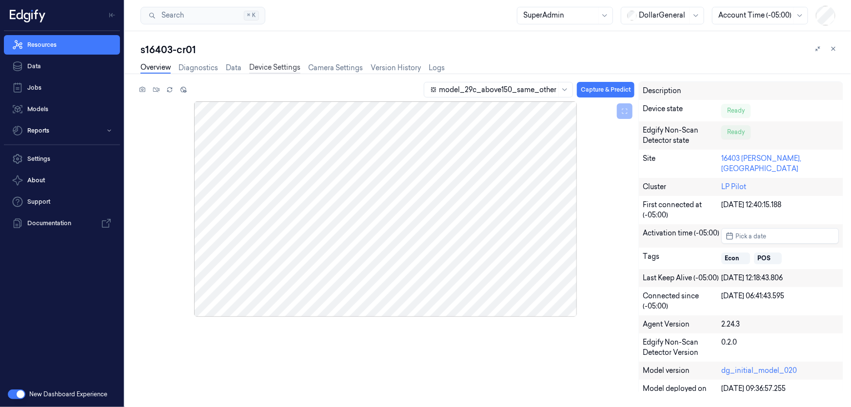
click at [282, 69] on link "Device Settings" at bounding box center [274, 67] width 51 height 11
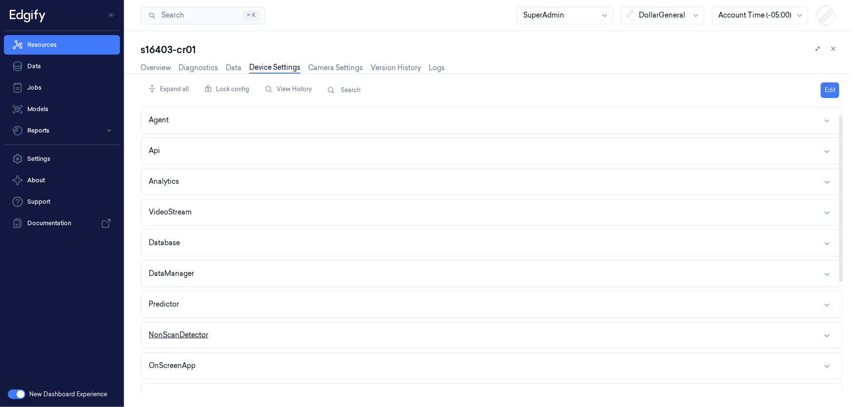
scroll to position [133, 0]
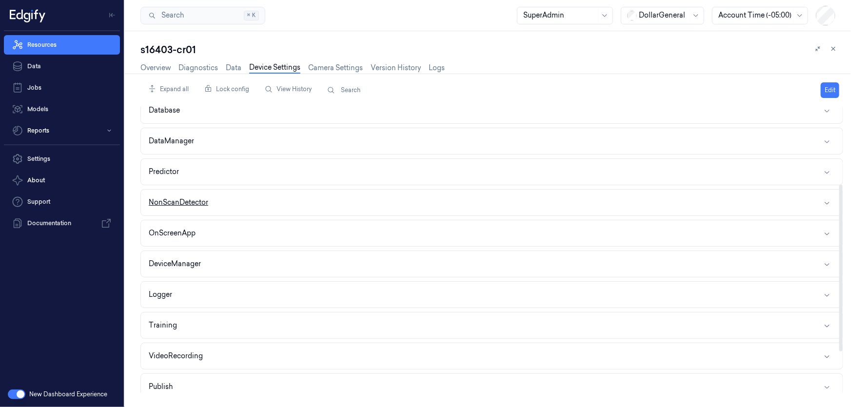
click at [214, 202] on button "NonScanDetector" at bounding box center [492, 203] width 702 height 26
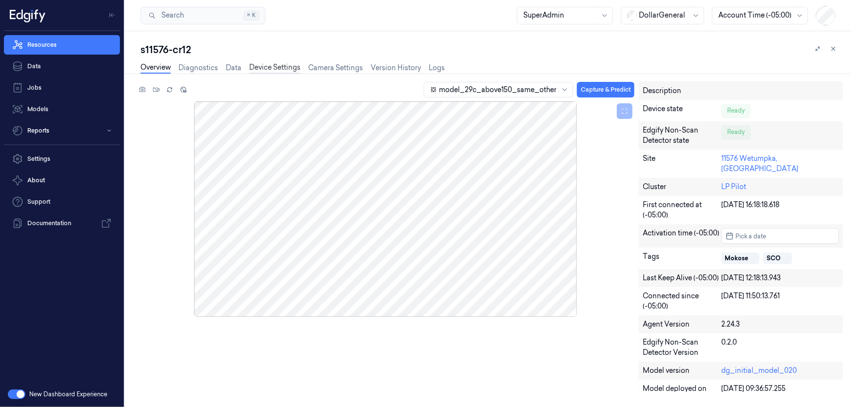
click at [261, 70] on link "Device Settings" at bounding box center [274, 67] width 51 height 11
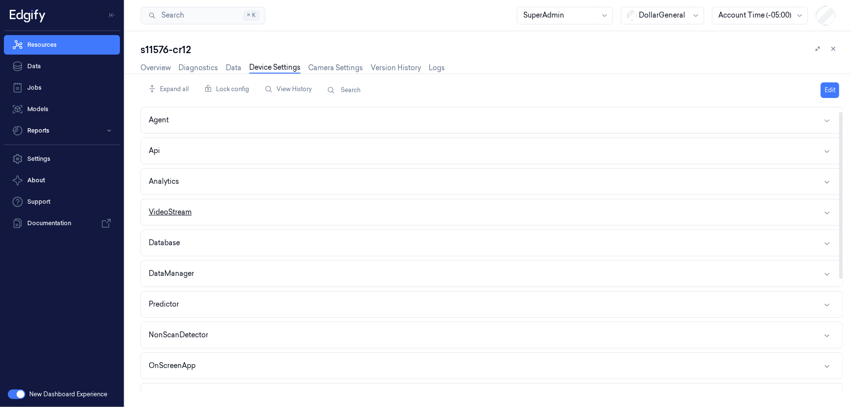
scroll to position [177, 0]
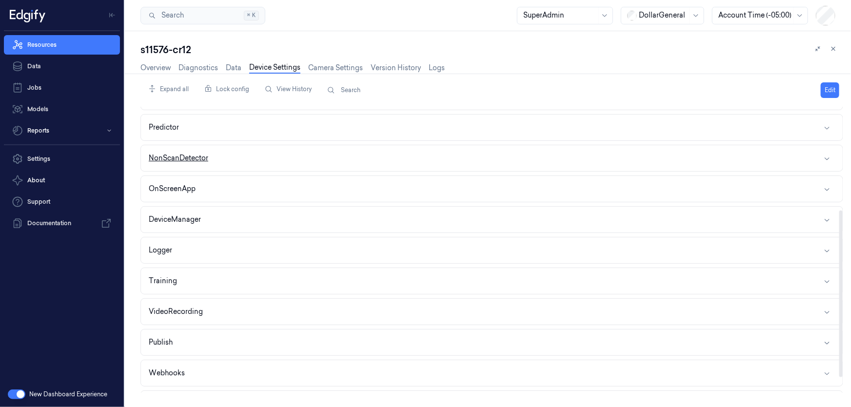
click at [255, 159] on button "NonScanDetector" at bounding box center [492, 158] width 702 height 26
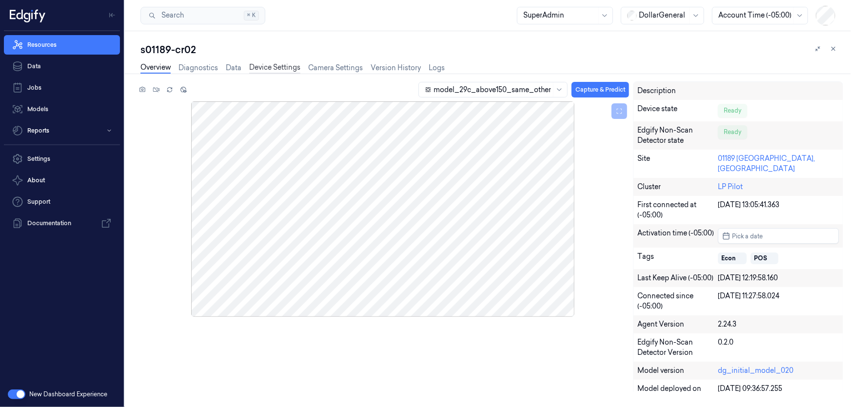
click at [294, 68] on link "Device Settings" at bounding box center [274, 67] width 51 height 11
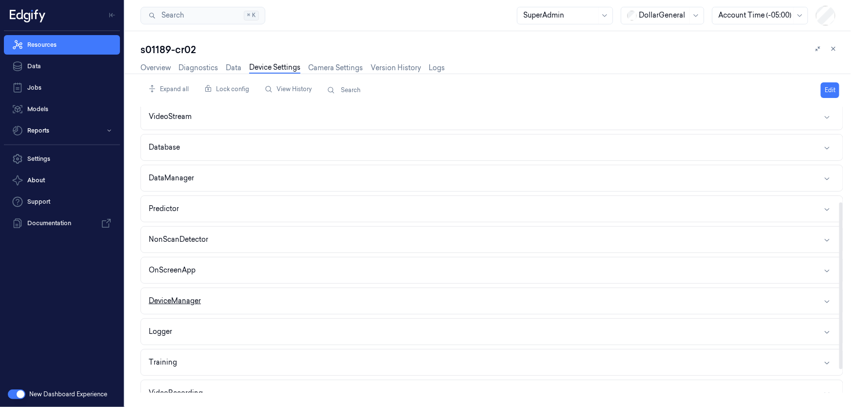
scroll to position [177, 0]
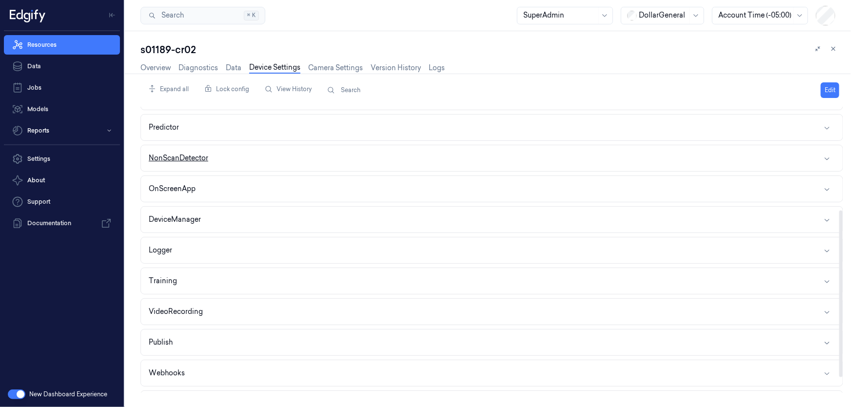
click at [241, 163] on button "NonScanDetector" at bounding box center [492, 158] width 702 height 26
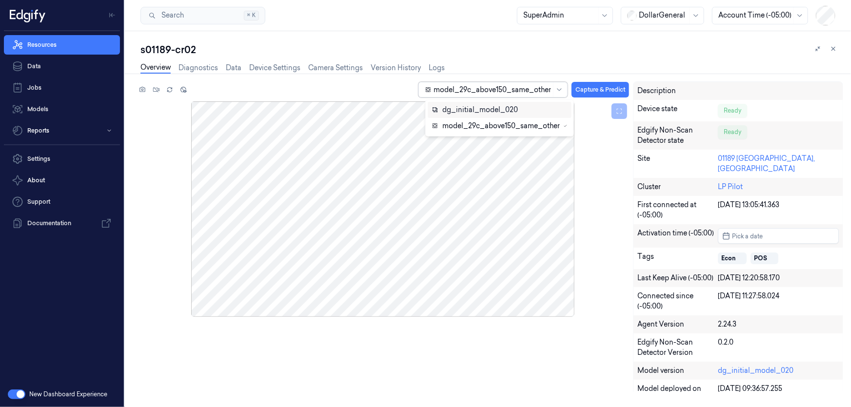
click at [469, 89] on div at bounding box center [493, 90] width 118 height 10
click at [453, 127] on div "model_29c_above150_same_other" at bounding box center [496, 126] width 128 height 10
click at [483, 94] on div at bounding box center [493, 90] width 118 height 10
